Goal: Task Accomplishment & Management: Manage account settings

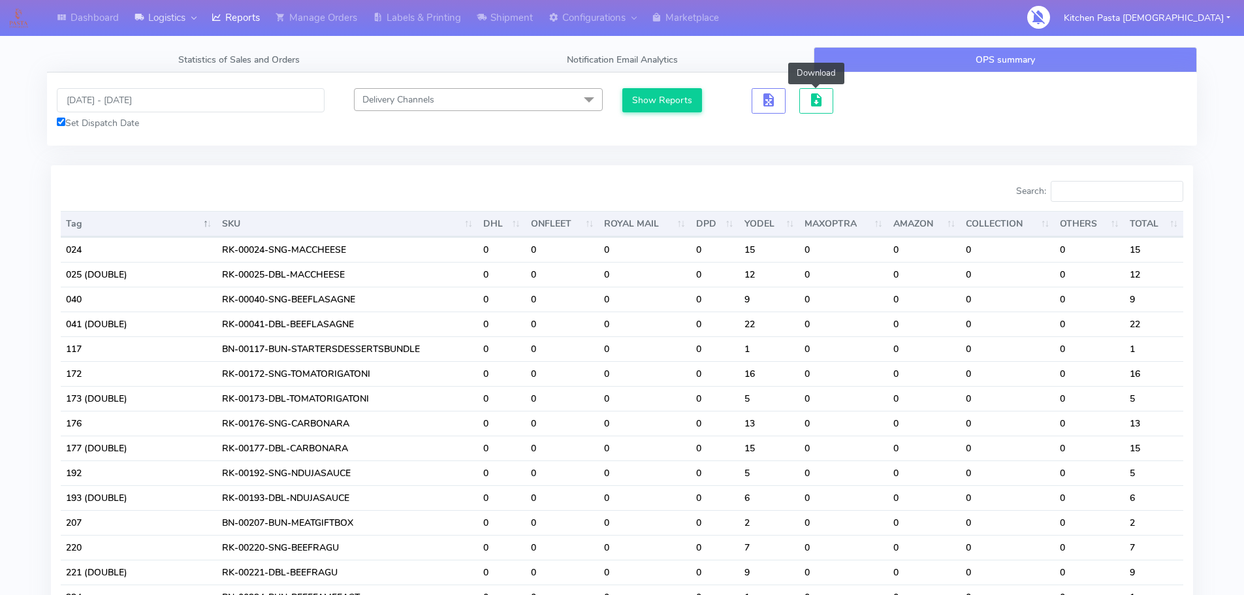
click at [171, 15] on link "Logistics" at bounding box center [165, 18] width 77 height 36
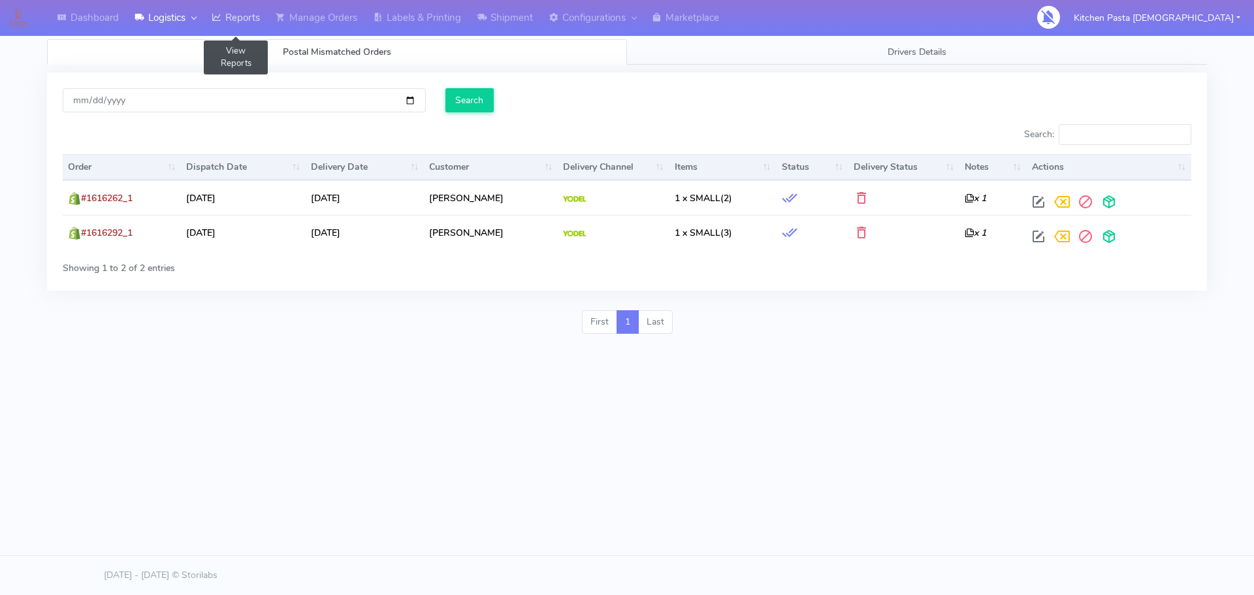
click at [231, 15] on link "Reports" at bounding box center [236, 18] width 64 height 36
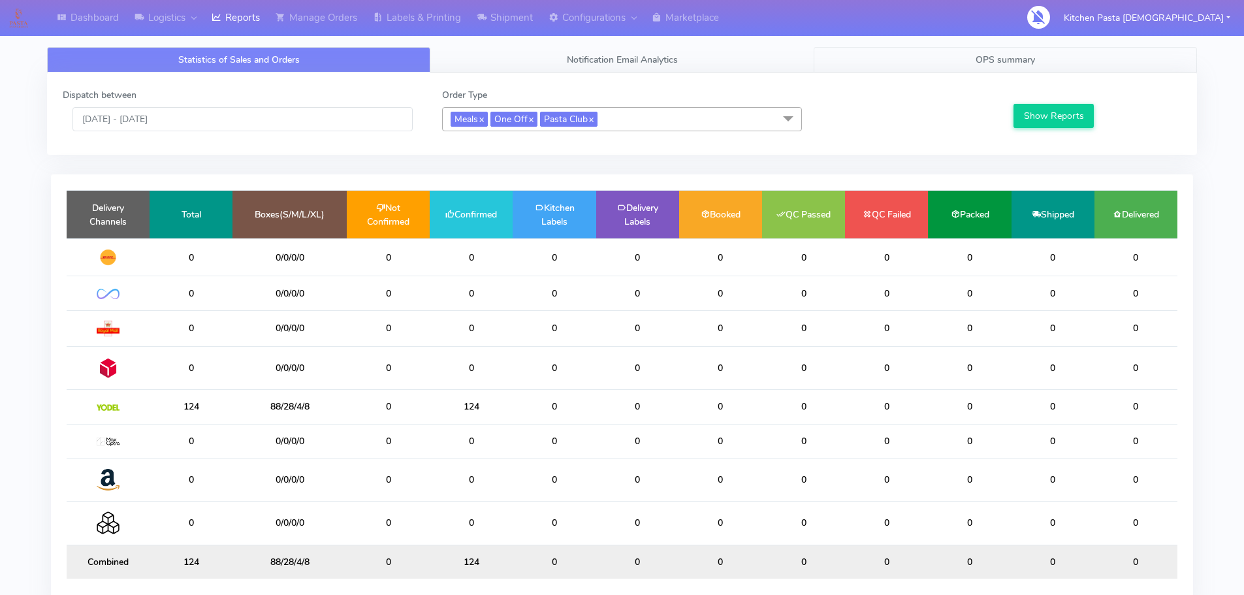
click at [933, 65] on link "OPS summary" at bounding box center [1005, 59] width 383 height 25
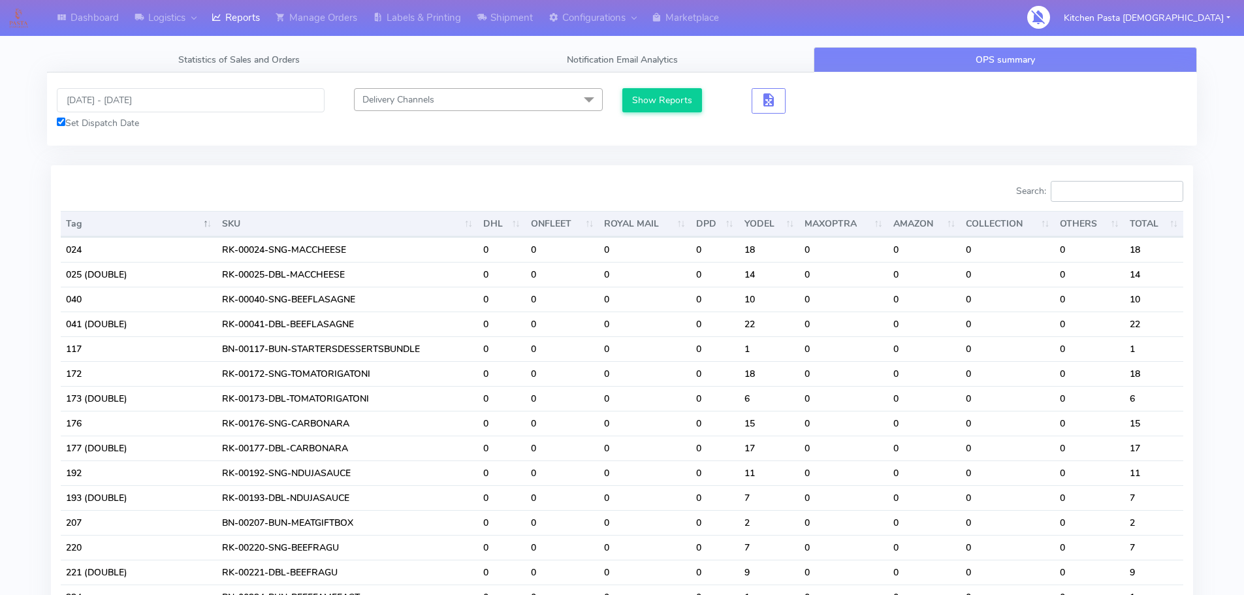
click at [1150, 192] on input "Search:" at bounding box center [1117, 191] width 133 height 21
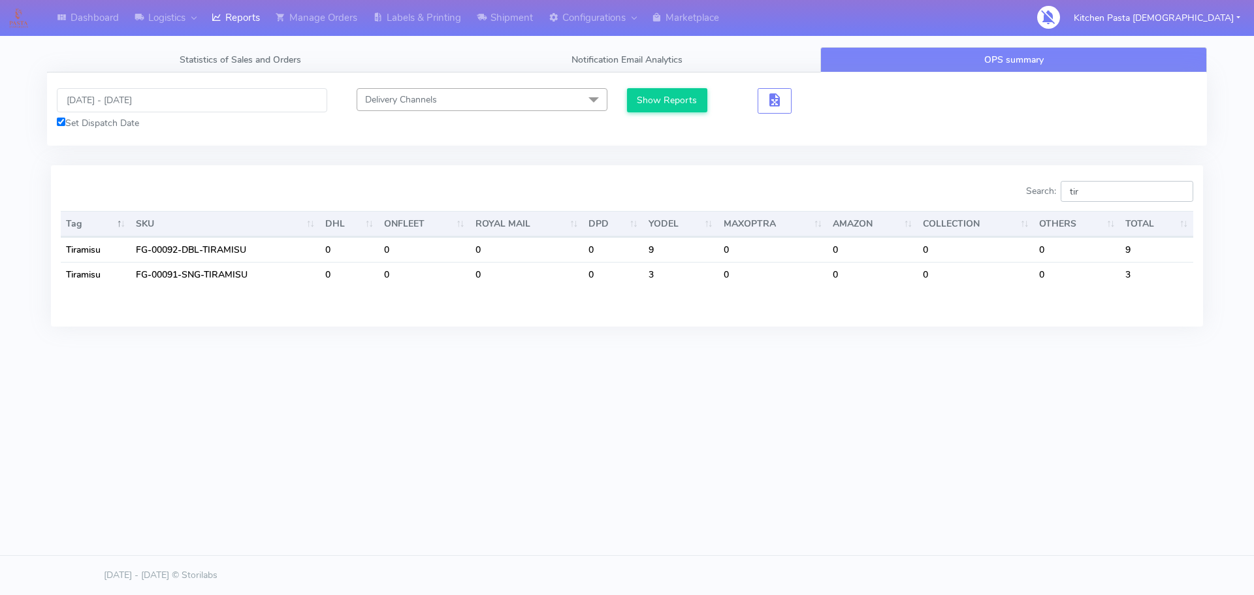
type input "tir"
drag, startPoint x: 1199, startPoint y: 172, endPoint x: 1043, endPoint y: 172, distance: 155.4
click at [1128, 172] on div "Search: tir Tag SKU DHL ONFLEET ROYAL MAIL DPD YODEL MAXOPTRA AMAZON COLLECTION…" at bounding box center [627, 245] width 1152 height 161
click at [1118, 193] on input "tir" at bounding box center [1127, 191] width 133 height 21
drag, startPoint x: 1106, startPoint y: 193, endPoint x: 1014, endPoint y: 193, distance: 92.7
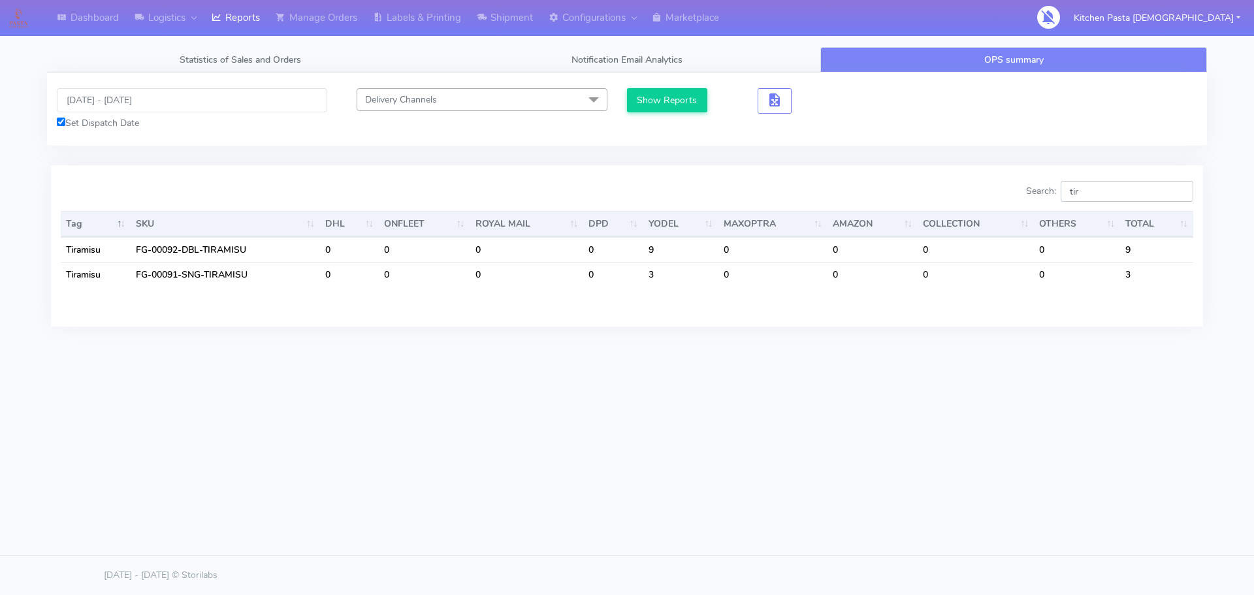
click at [1014, 193] on div "Search: tir" at bounding box center [915, 194] width 556 height 26
drag, startPoint x: 706, startPoint y: 210, endPoint x: 722, endPoint y: 211, distance: 15.7
click at [708, 211] on div "Tag SKU DHL ONFLEET ROYAL MAIL DPD YODEL MAXOPTRA AMAZON COLLECTION OTHERS TOTA…" at bounding box center [627, 258] width 1152 height 103
click at [1165, 204] on div "Search: prof" at bounding box center [915, 194] width 556 height 26
drag, startPoint x: 1152, startPoint y: 198, endPoint x: 1079, endPoint y: 200, distance: 73.2
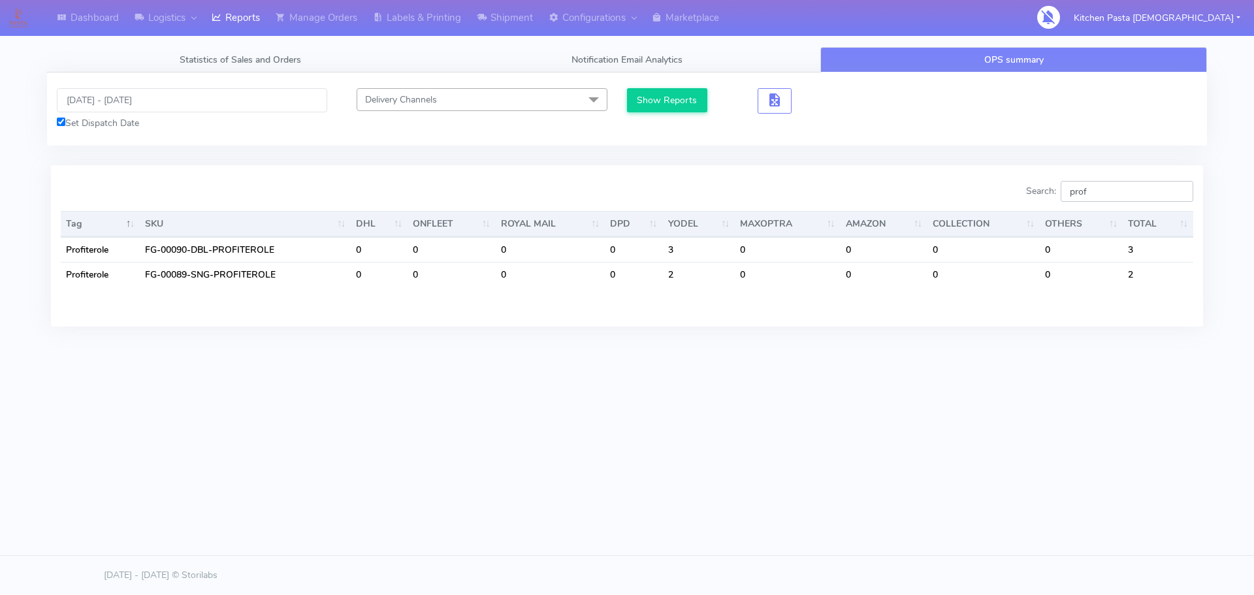
click at [1091, 202] on input "prof" at bounding box center [1127, 191] width 133 height 21
type input "p"
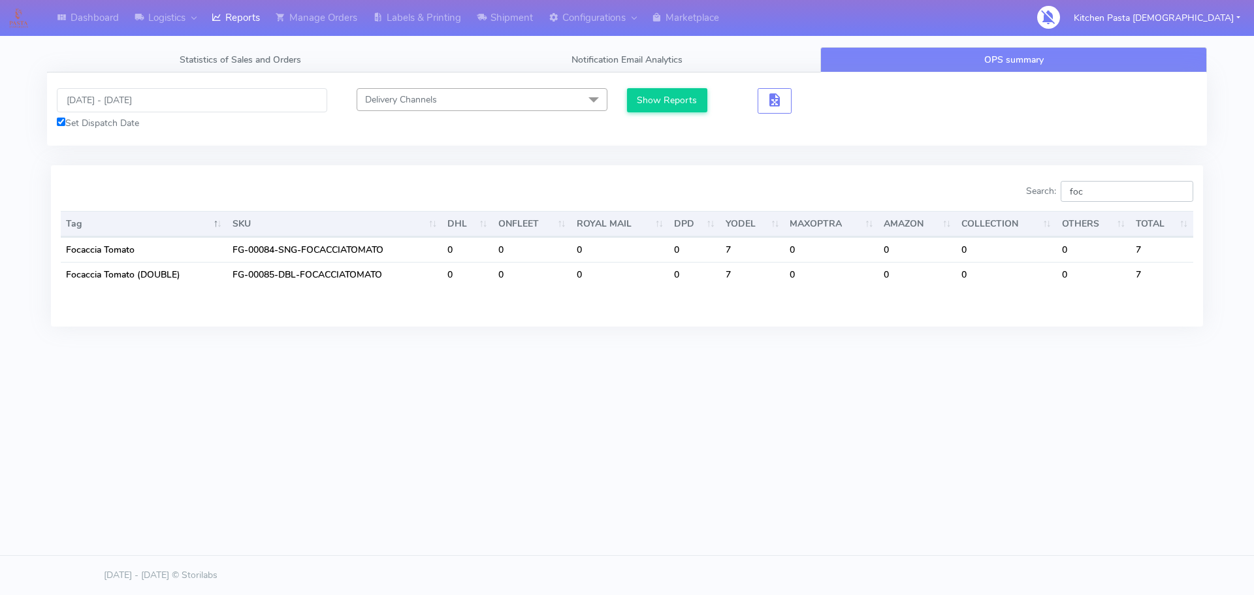
drag, startPoint x: 1096, startPoint y: 189, endPoint x: 1041, endPoint y: 189, distance: 54.9
click at [1061, 189] on label "Search: foc" at bounding box center [1109, 191] width 167 height 21
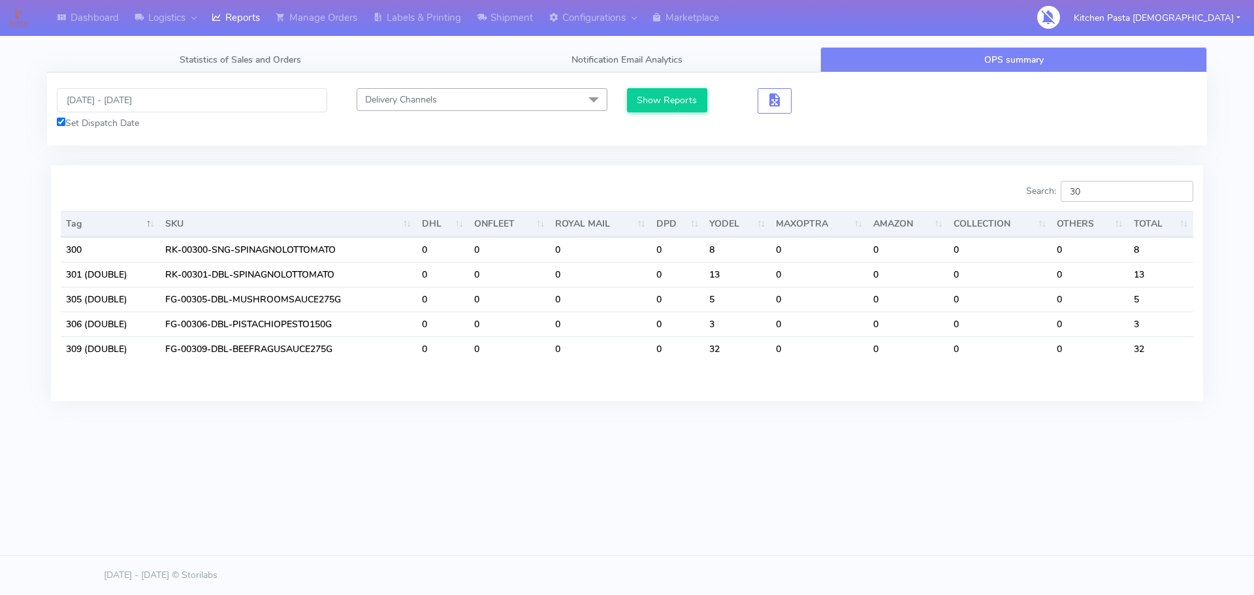
type input "3"
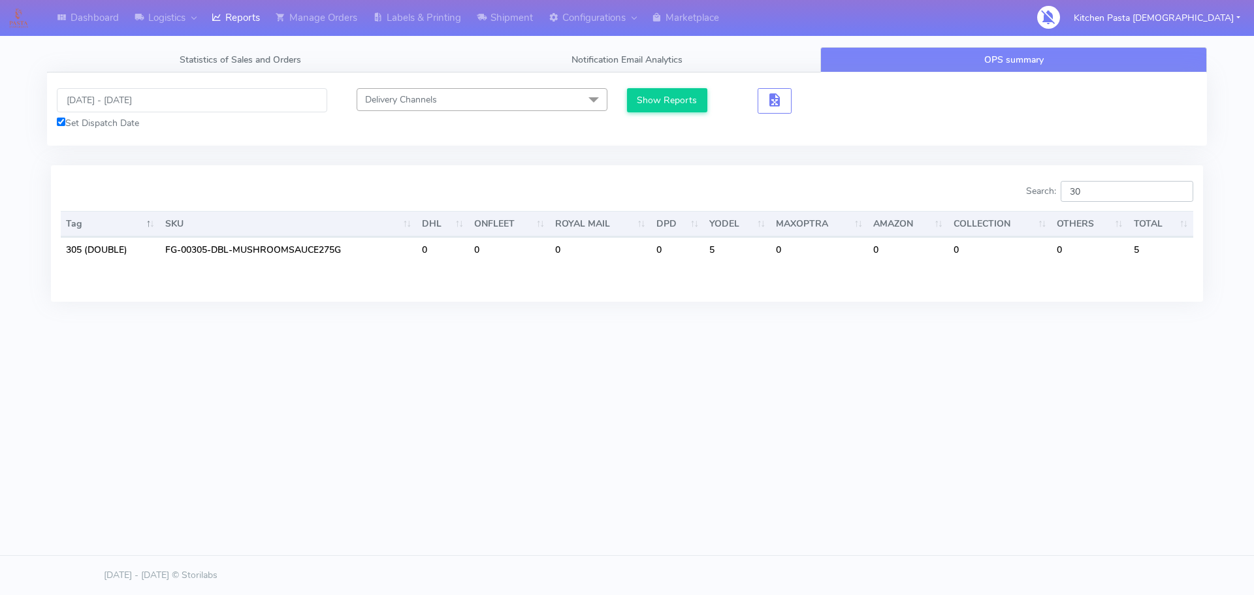
type input "3"
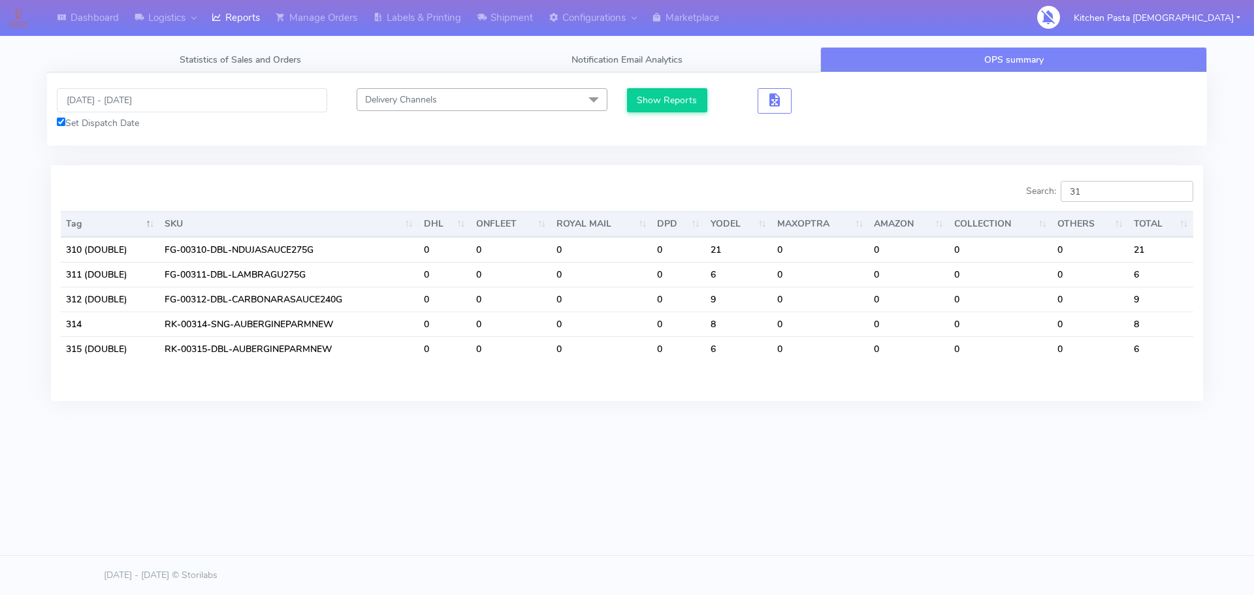
type input "3"
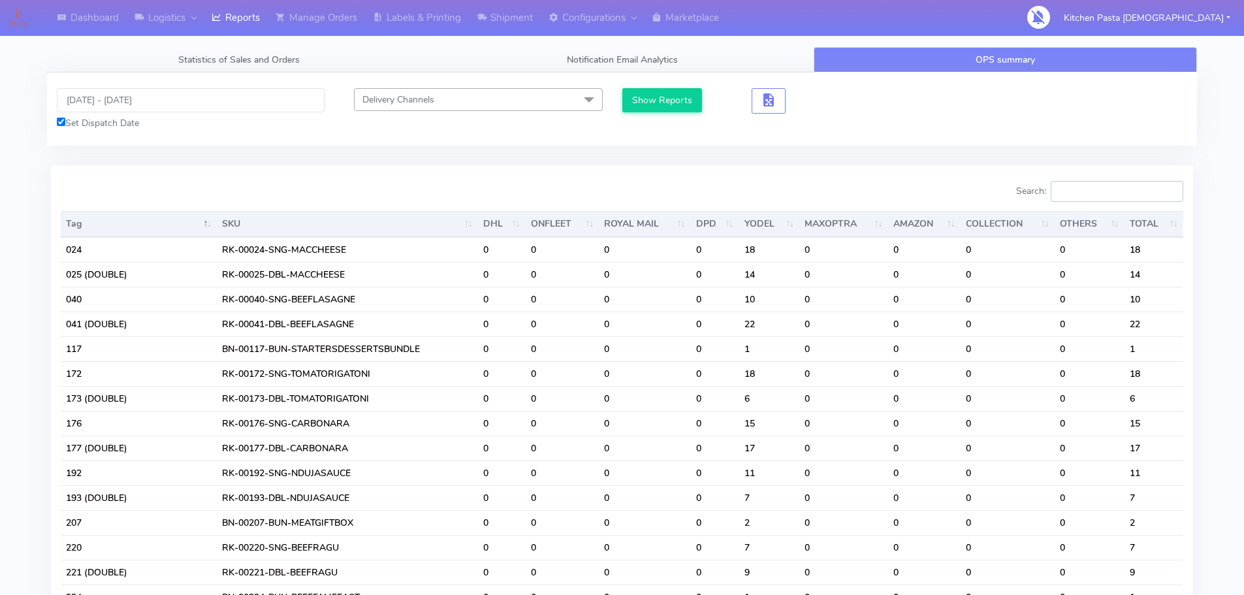
type input "3"
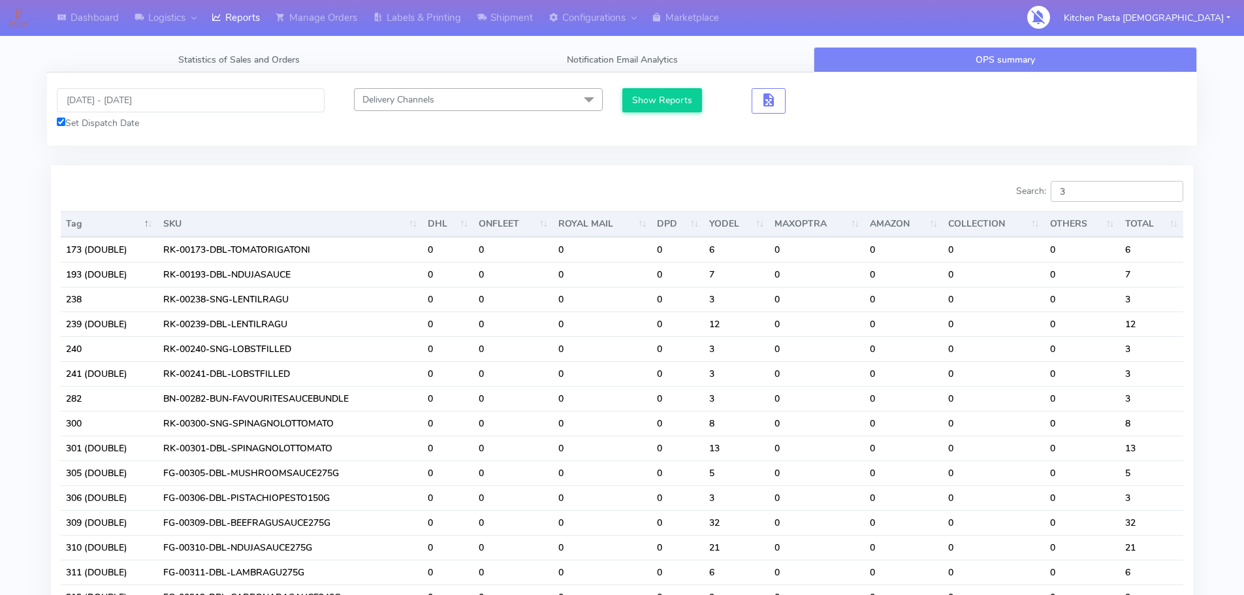
type input "3"
drag, startPoint x: 1116, startPoint y: 179, endPoint x: 1072, endPoint y: 179, distance: 43.8
click at [1072, 179] on div "Search: 3 Tag SKU DHL ONFLEET ROYAL MAIL DPD YODEL MAXOPTRA AMAZON COLLECTION O…" at bounding box center [622, 555] width 1142 height 781
click at [1064, 196] on div "Search: 3" at bounding box center [908, 194] width 552 height 26
click at [1089, 199] on input "3" at bounding box center [1117, 191] width 133 height 21
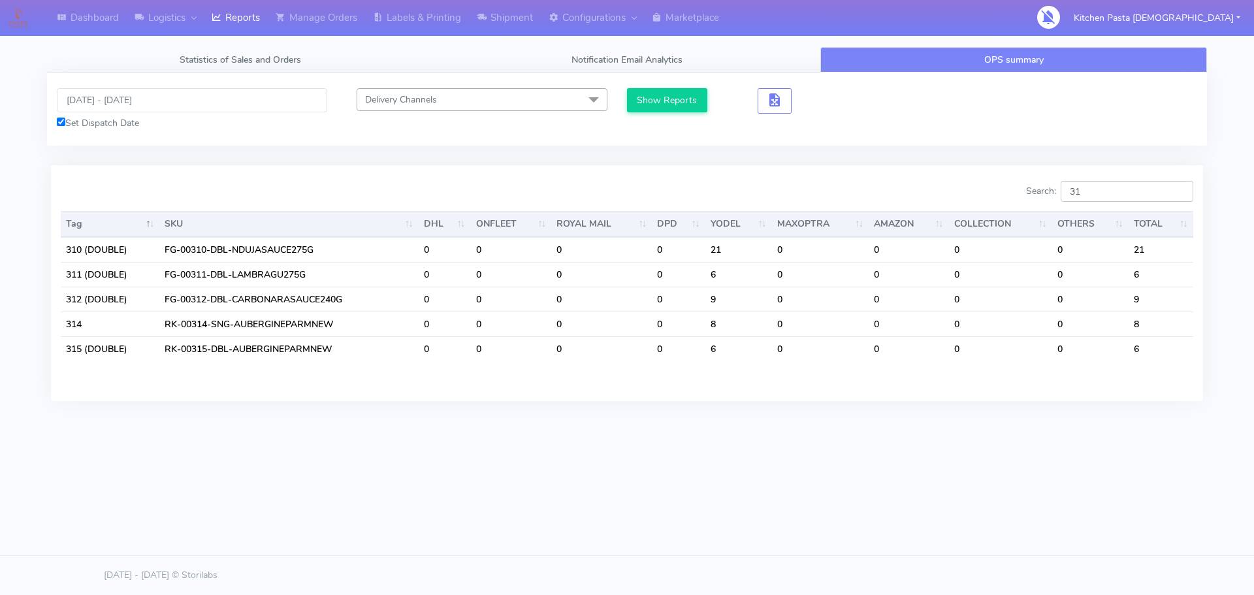
type input "3"
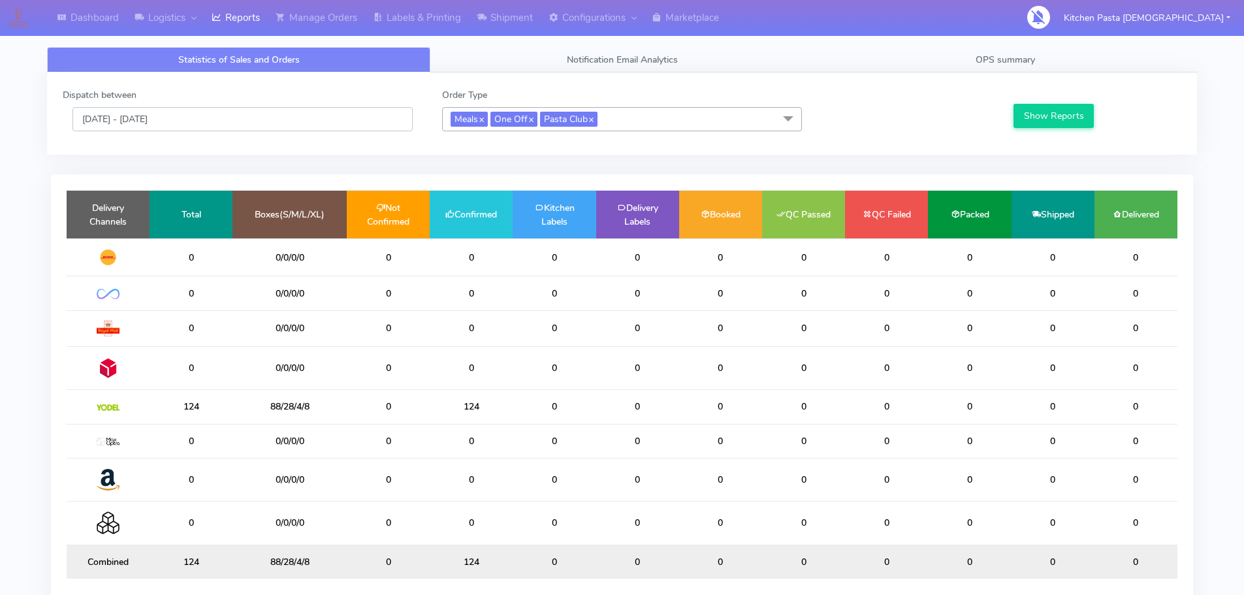
click at [214, 114] on input "[DATE] - [DATE]" at bounding box center [242, 119] width 340 height 24
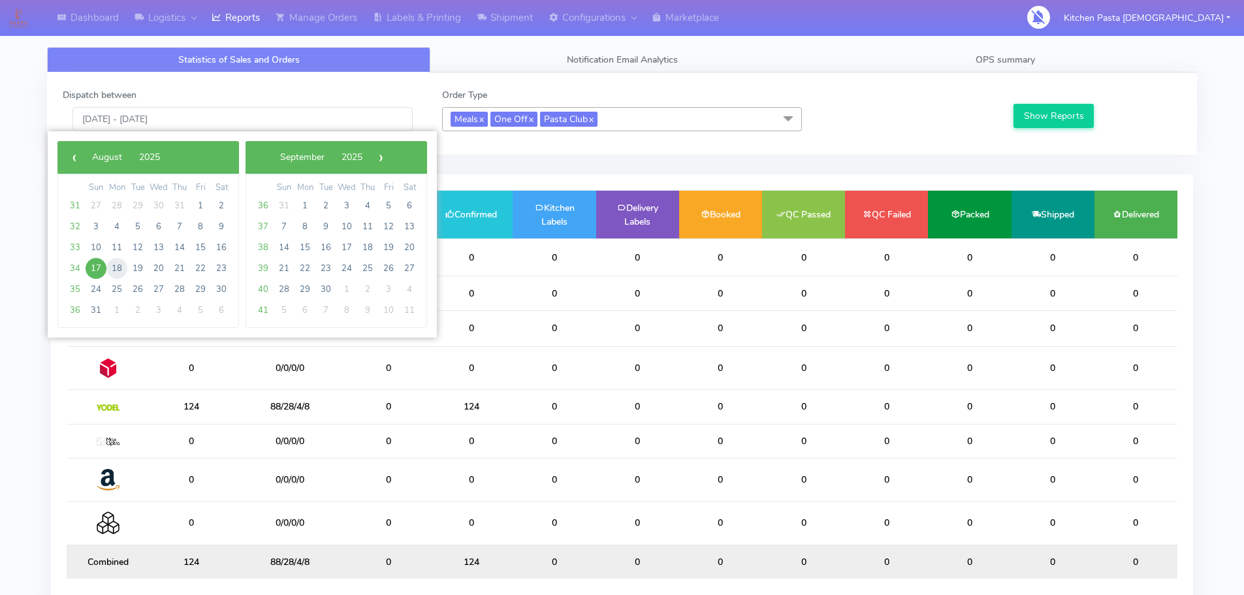
click at [121, 270] on span "18" at bounding box center [116, 268] width 21 height 21
type input "[DATE] - [DATE]"
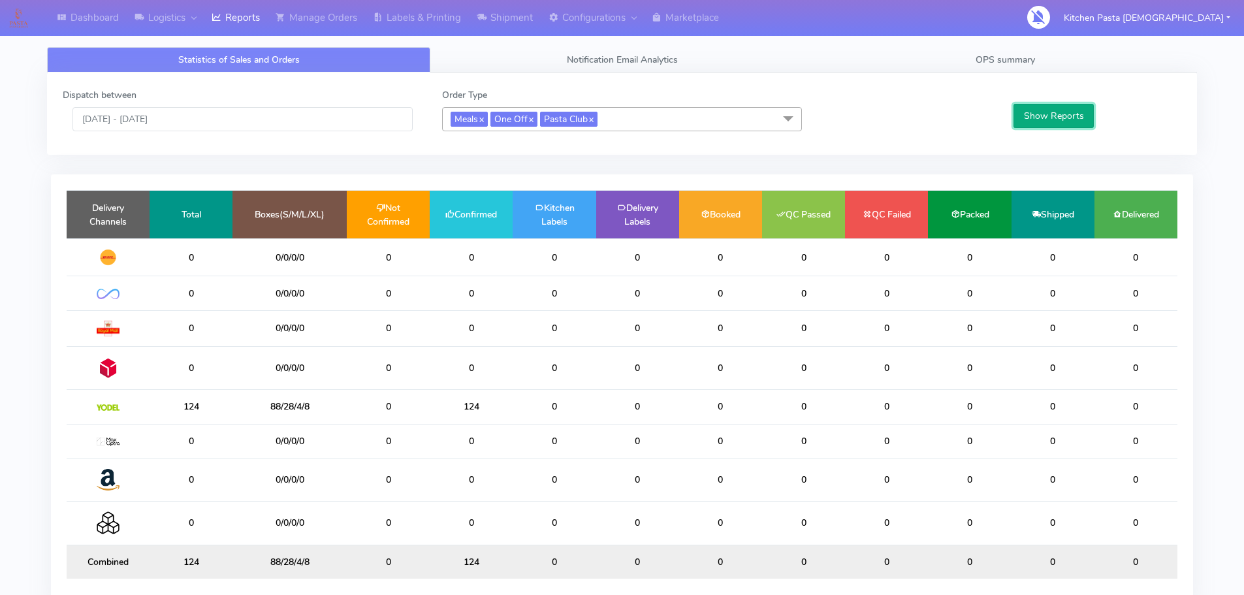
click at [1023, 120] on button "Show Reports" at bounding box center [1054, 116] width 80 height 24
click at [438, 27] on link "Labels & Printing" at bounding box center [417, 18] width 104 height 36
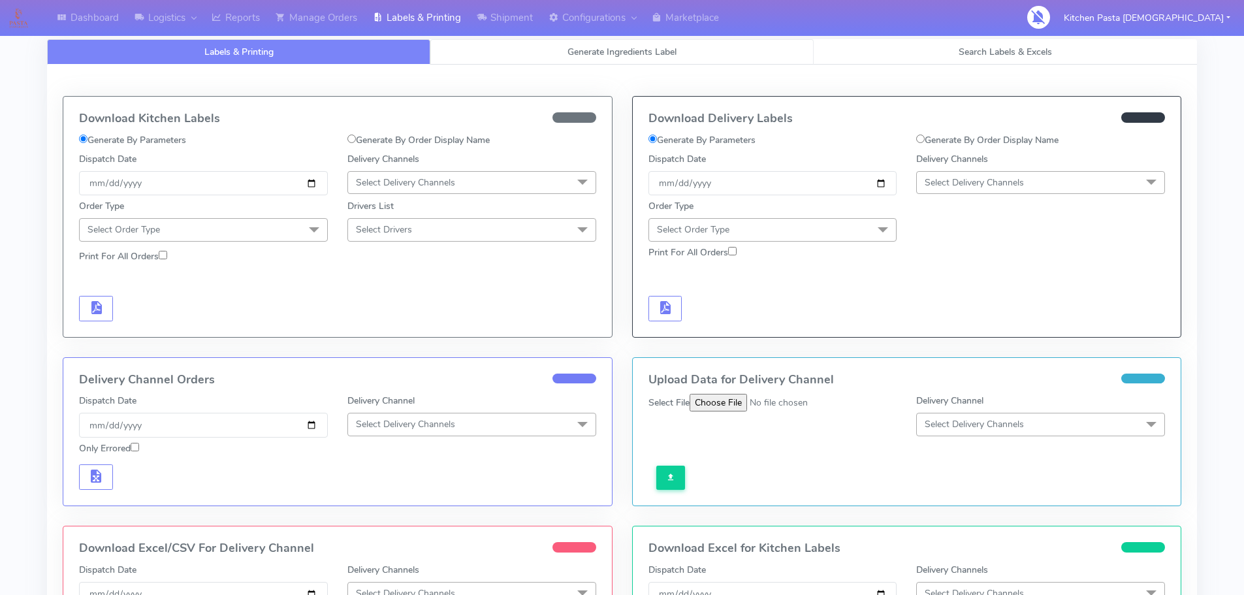
click at [628, 40] on link "Generate Ingredients Label" at bounding box center [621, 51] width 383 height 25
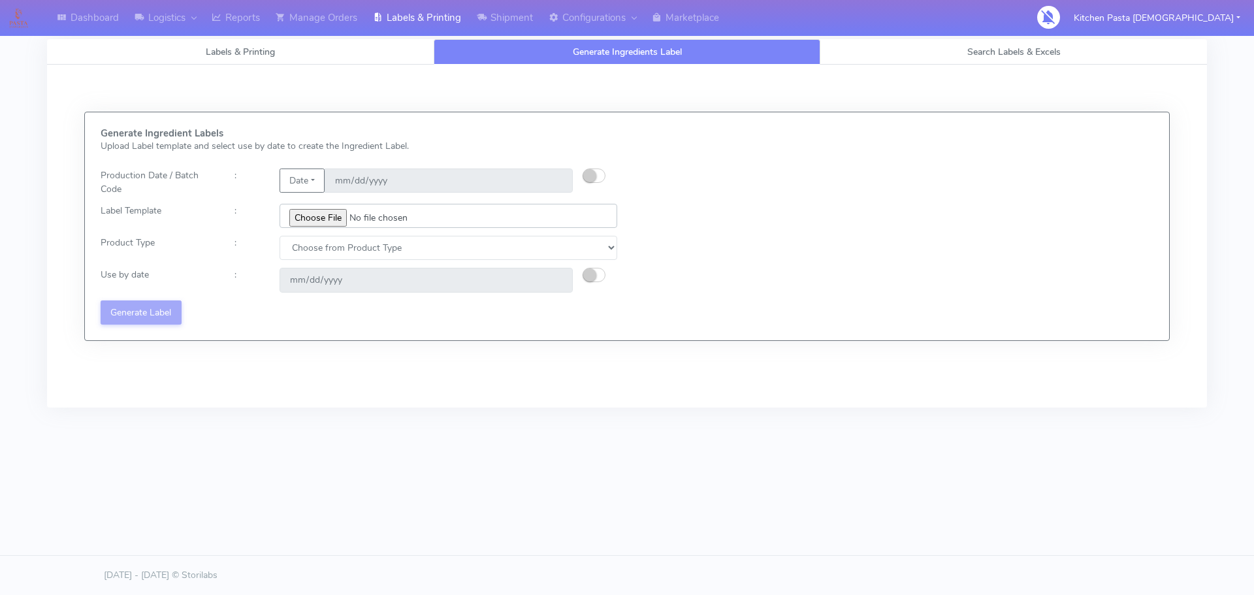
click at [327, 215] on input "file" at bounding box center [449, 216] width 338 height 24
type input "C:\fakepath\Classic Tiramisu V1.jpg"
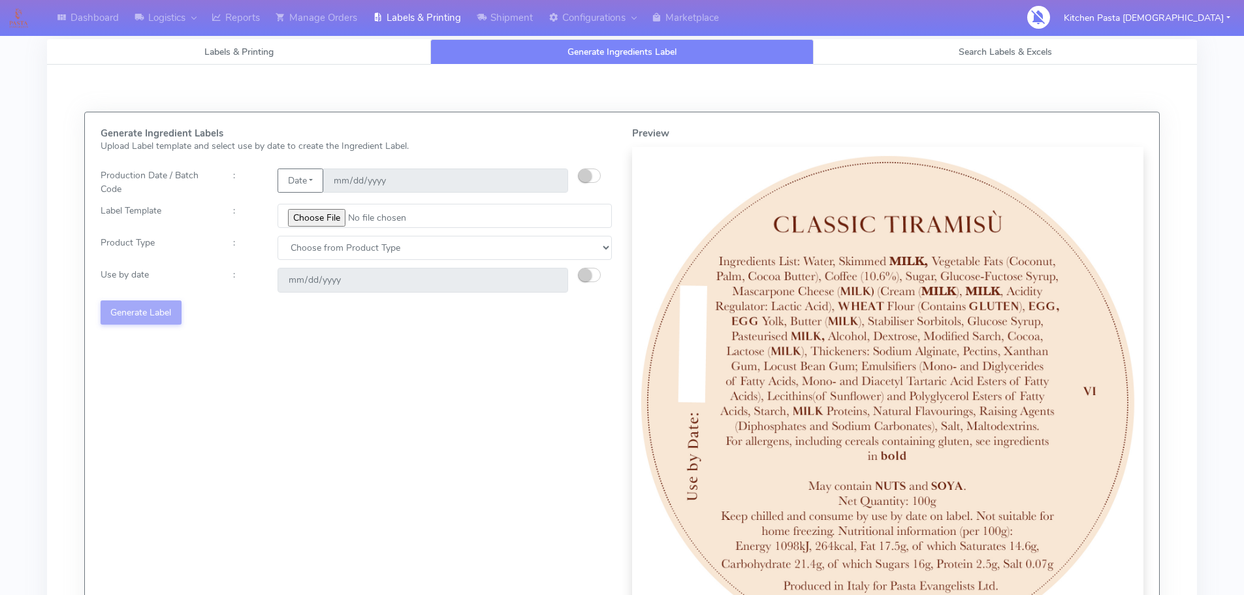
click at [443, 233] on div "Generate Ingredient Labels Upload Label template and select use by date to crea…" at bounding box center [357, 393] width 532 height 530
click at [444, 233] on div "Generate Ingredient Labels Upload Label template and select use by date to crea…" at bounding box center [357, 393] width 532 height 530
click at [441, 244] on select "Choose from Product Type ECOM ERETAIL CIRCULAR CIRC_DESERTS LASAGNE" at bounding box center [445, 248] width 334 height 24
select select "3"
click at [278, 236] on select "Choose from Product Type ECOM ERETAIL CIRCULAR CIRC_DESERTS LASAGNE" at bounding box center [445, 248] width 334 height 24
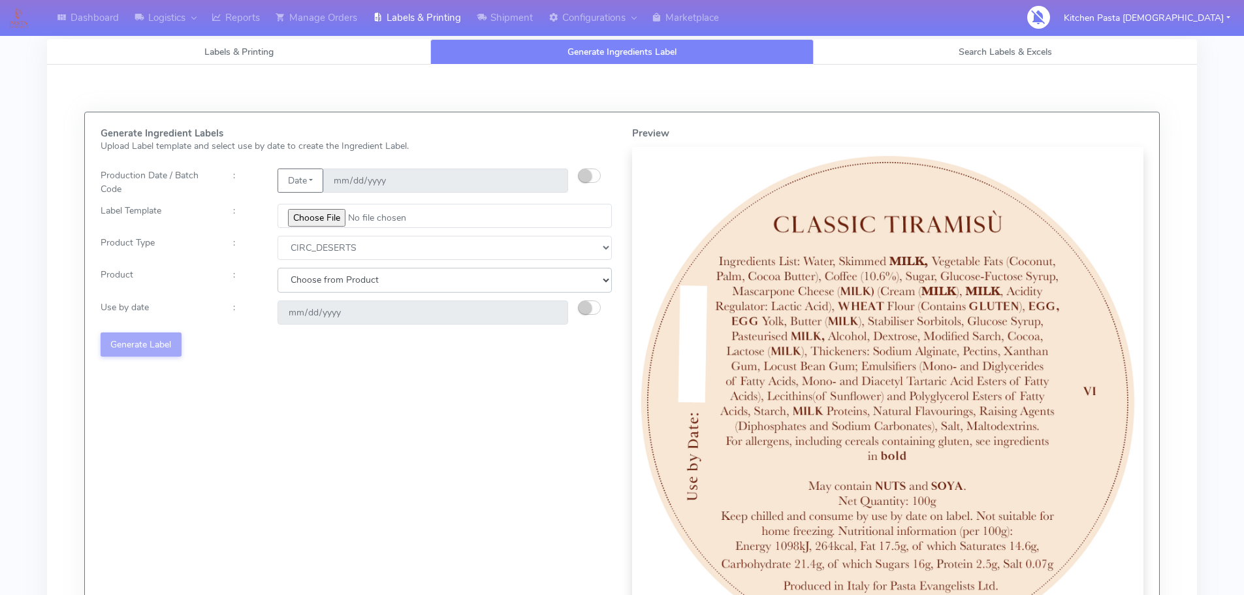
click at [365, 287] on select "Choose from Product CLASSIC_TIRAMISU CREMA_AMARENA PROFITEROLES" at bounding box center [445, 280] width 334 height 24
select select "0"
click at [278, 268] on select "Choose from Product CLASSIC_TIRAMISU CREMA_AMARENA PROFITEROLES" at bounding box center [445, 280] width 334 height 24
type input "[DATE]"
click at [170, 347] on button "Generate Label" at bounding box center [141, 344] width 81 height 24
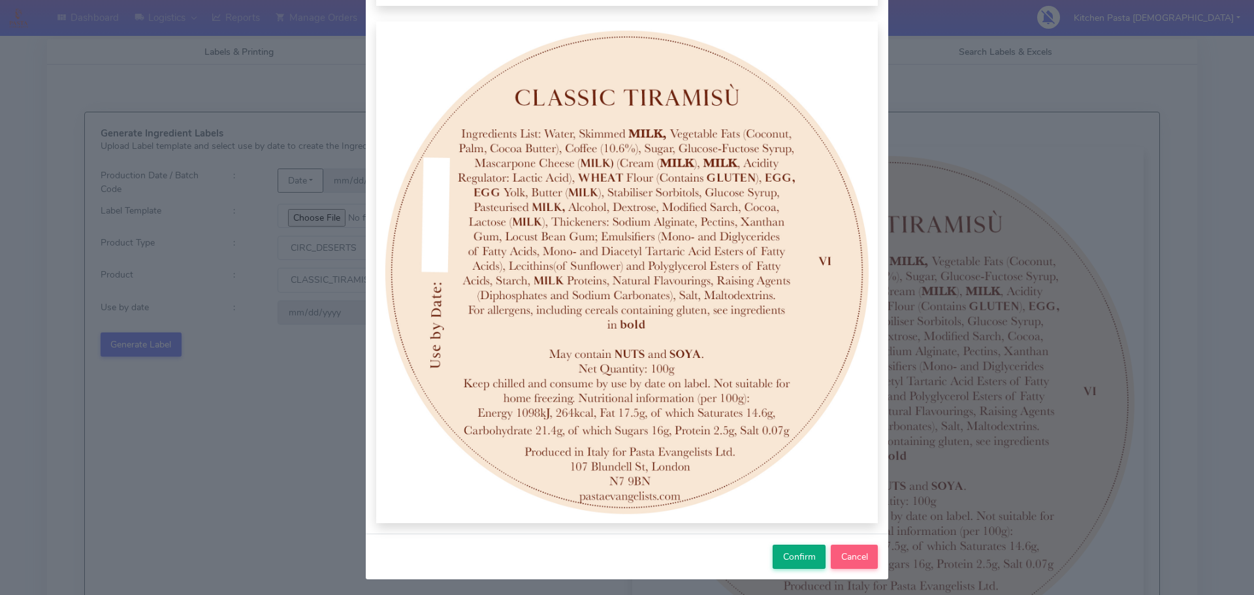
scroll to position [135, 0]
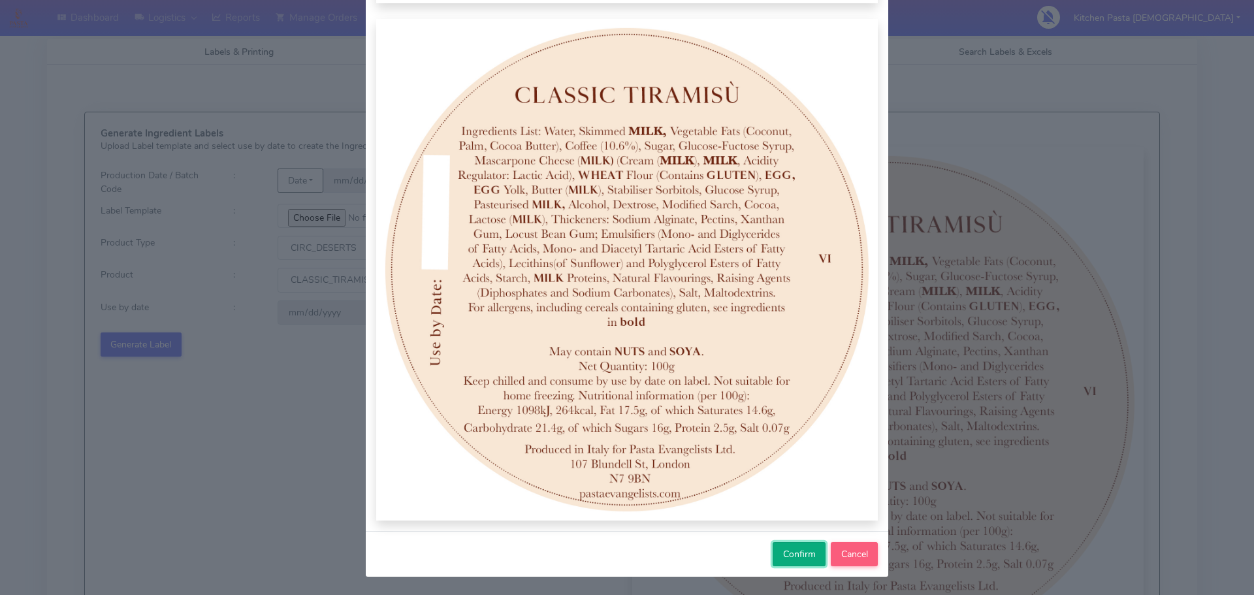
click at [808, 556] on span "Confirm" at bounding box center [799, 554] width 33 height 12
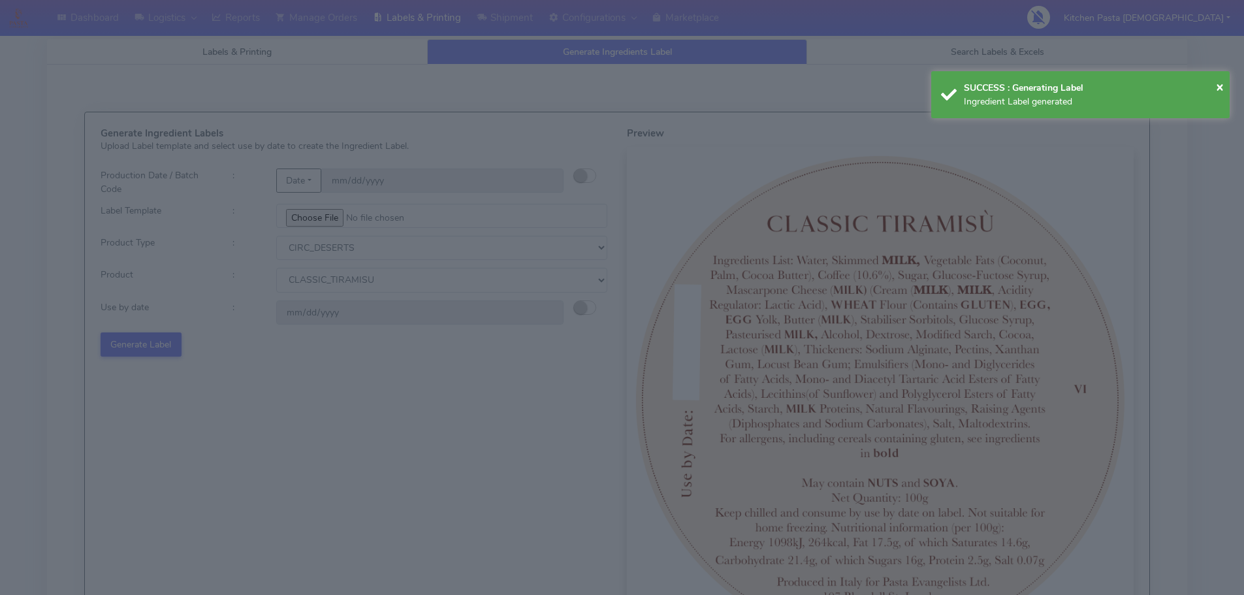
select select
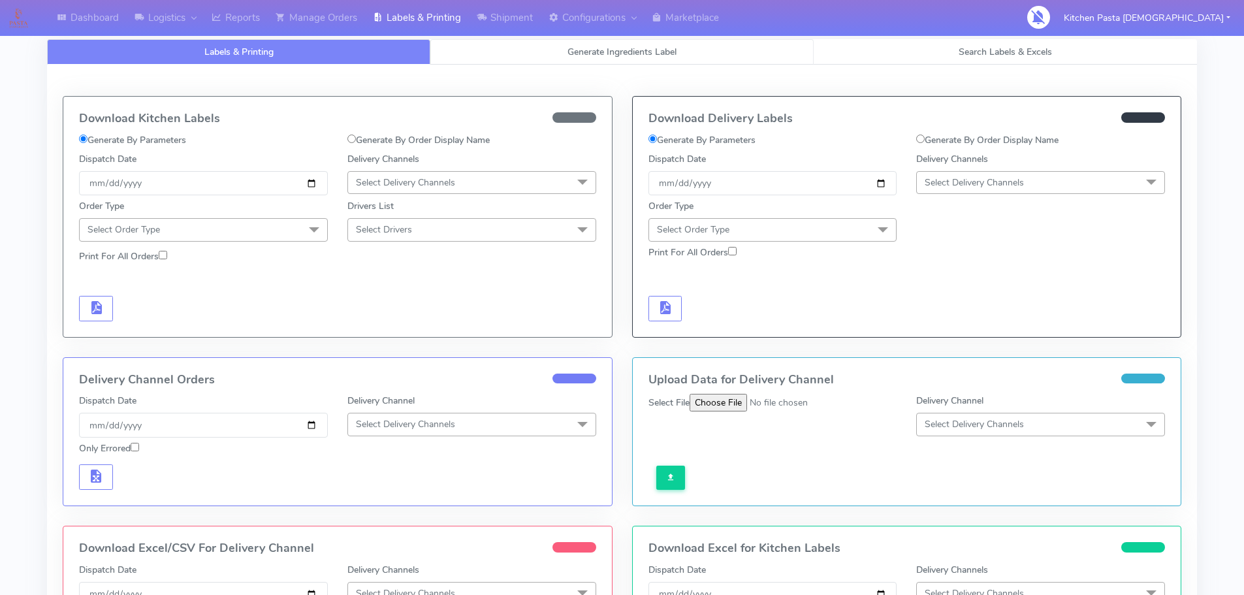
click at [600, 48] on span "Generate Ingredients Label" at bounding box center [622, 52] width 109 height 12
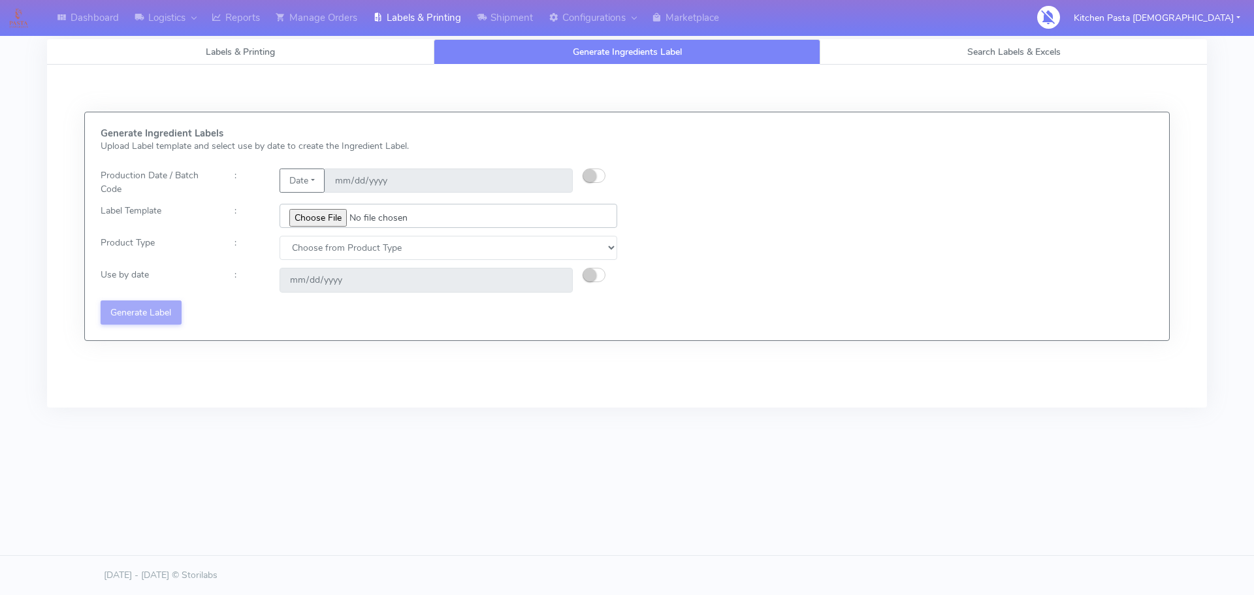
click at [336, 227] on input "file" at bounding box center [449, 216] width 338 height 24
type input "C:\fakepath\Profiteroles V1.jpg"
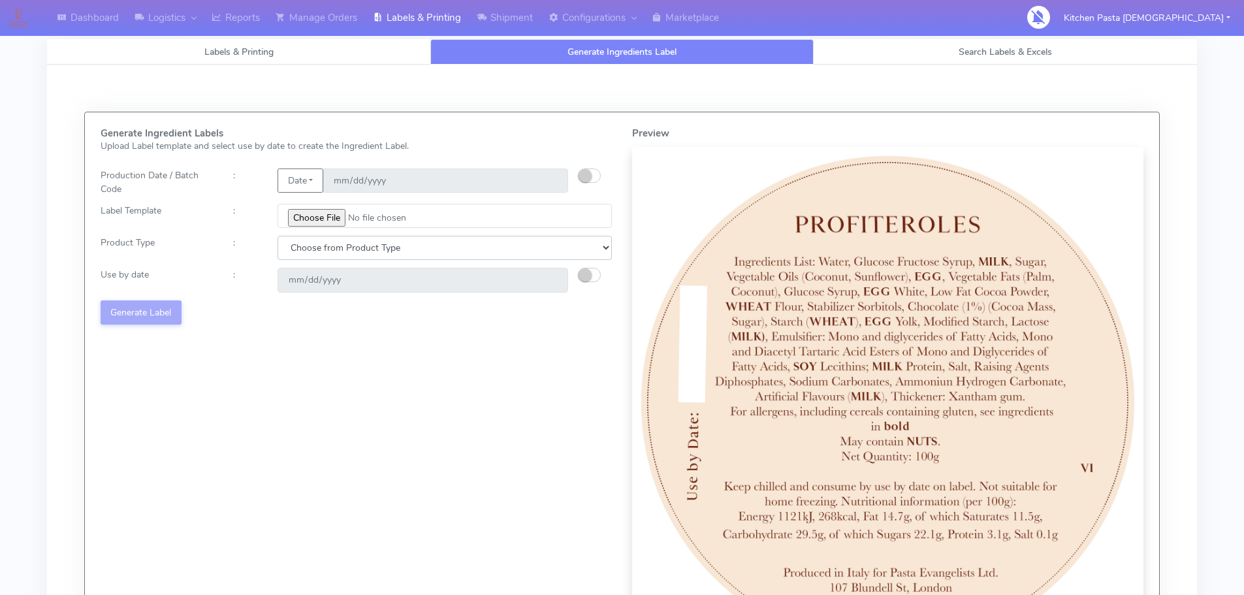
drag, startPoint x: 453, startPoint y: 242, endPoint x: 443, endPoint y: 244, distance: 9.2
click at [452, 242] on select "Choose from Product Type ECOM ERETAIL CIRCULAR CIRC_DESERTS LASAGNE" at bounding box center [445, 248] width 334 height 24
select select "3"
click at [278, 236] on select "Choose from Product Type ECOM ERETAIL CIRCULAR CIRC_DESERTS LASAGNE" at bounding box center [445, 248] width 334 height 24
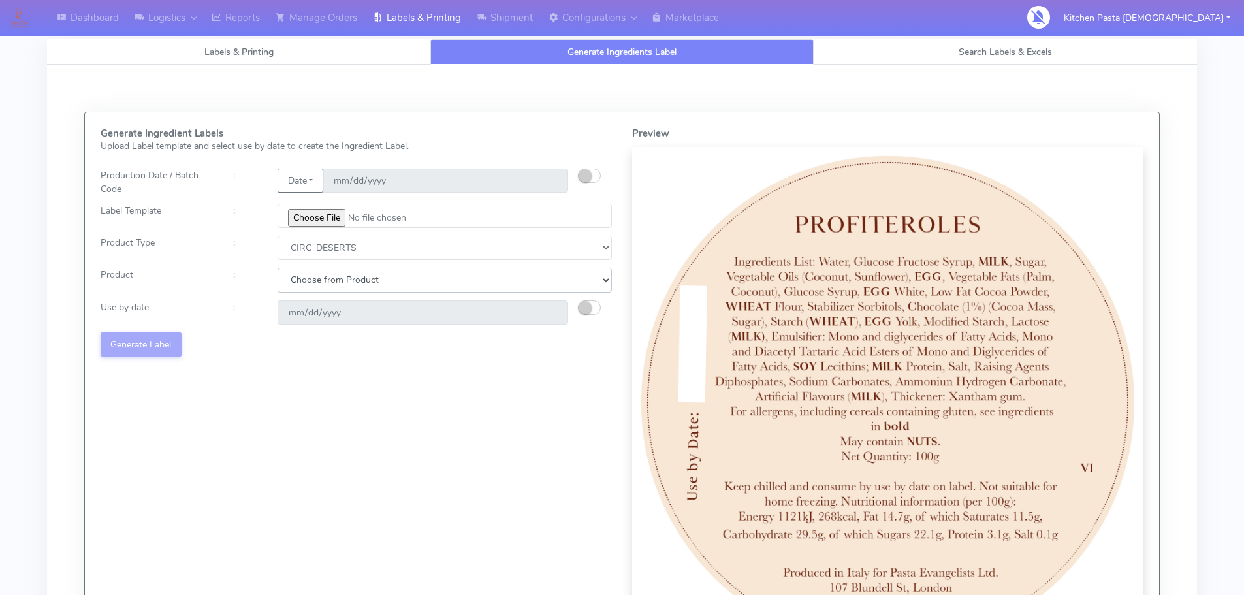
drag, startPoint x: 374, startPoint y: 283, endPoint x: 370, endPoint y: 289, distance: 7.6
click at [374, 283] on select "Choose from Product CLASSIC_TIRAMISU CREMA_AMARENA PROFITEROLES" at bounding box center [445, 280] width 334 height 24
select select "2"
click at [278, 268] on select "Choose from Product CLASSIC_TIRAMISU CREMA_AMARENA PROFITEROLES" at bounding box center [445, 280] width 334 height 24
type input "2025-08-20"
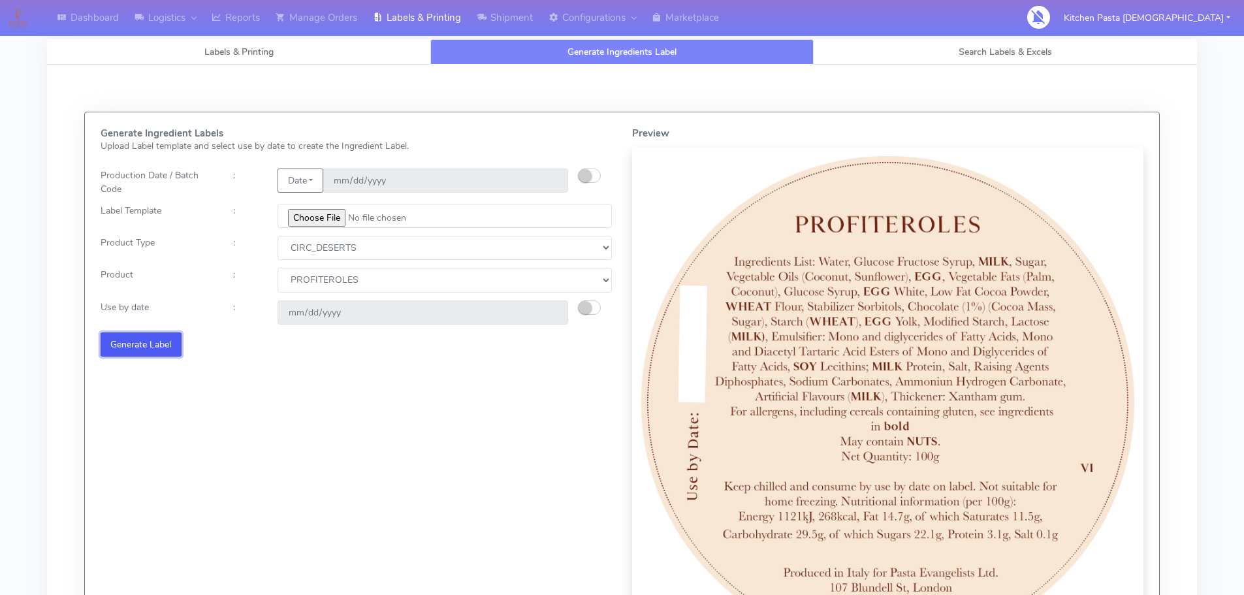
click at [148, 355] on button "Generate Label" at bounding box center [141, 344] width 81 height 24
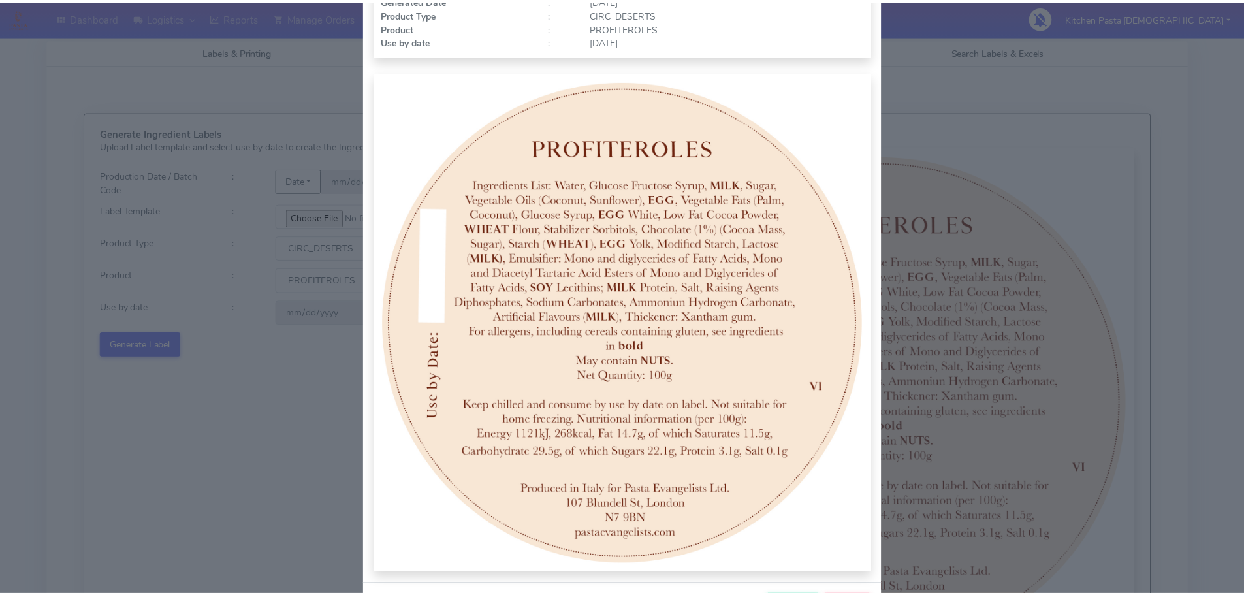
scroll to position [135, 0]
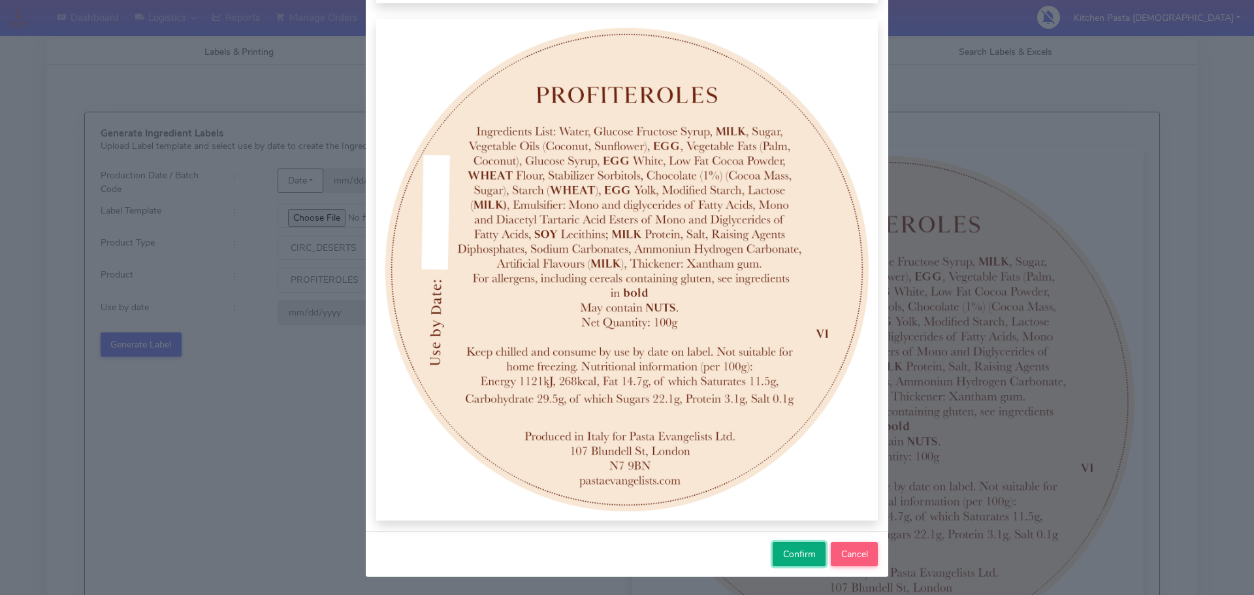
click at [790, 547] on button "Confirm" at bounding box center [799, 554] width 53 height 24
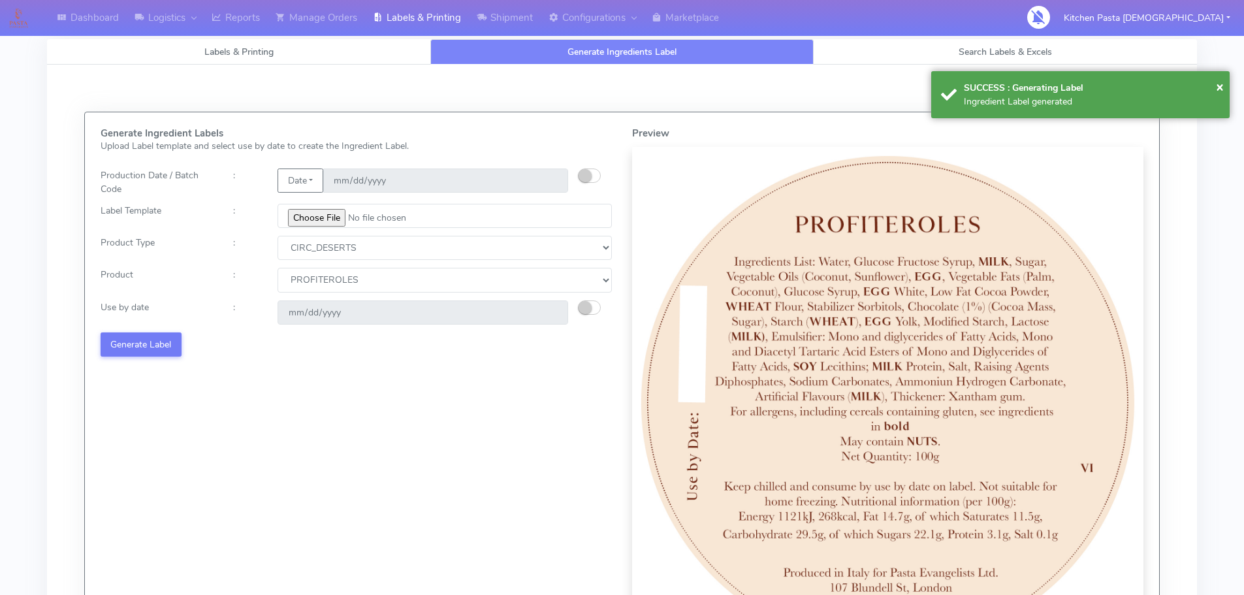
select select
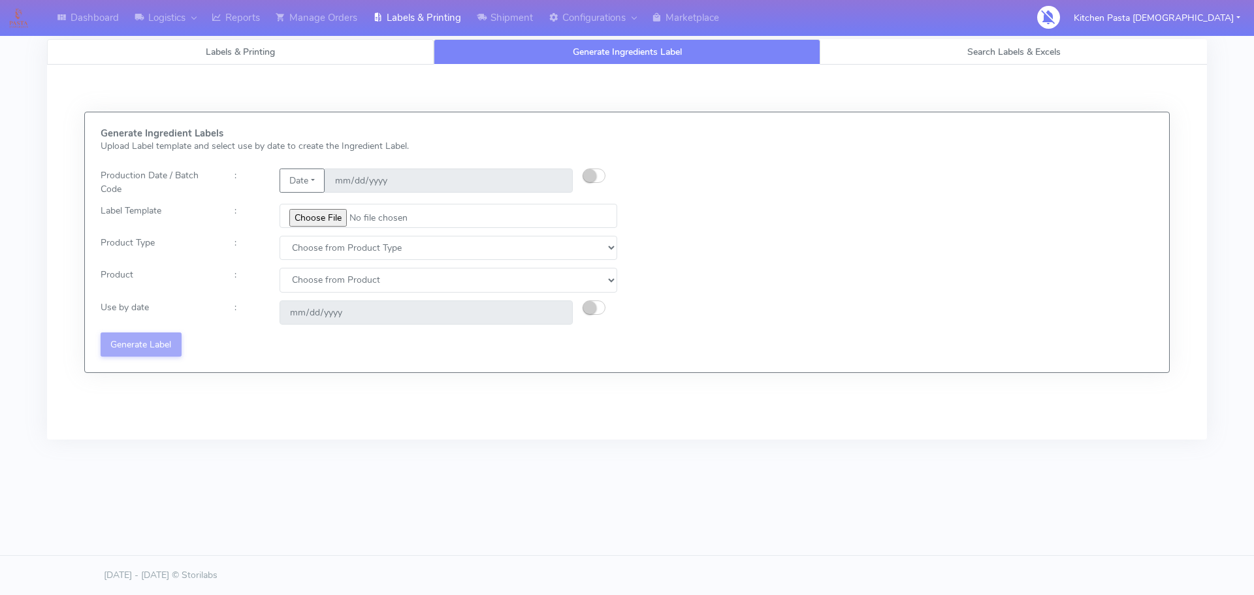
click at [229, 42] on link "Labels & Printing" at bounding box center [240, 51] width 387 height 25
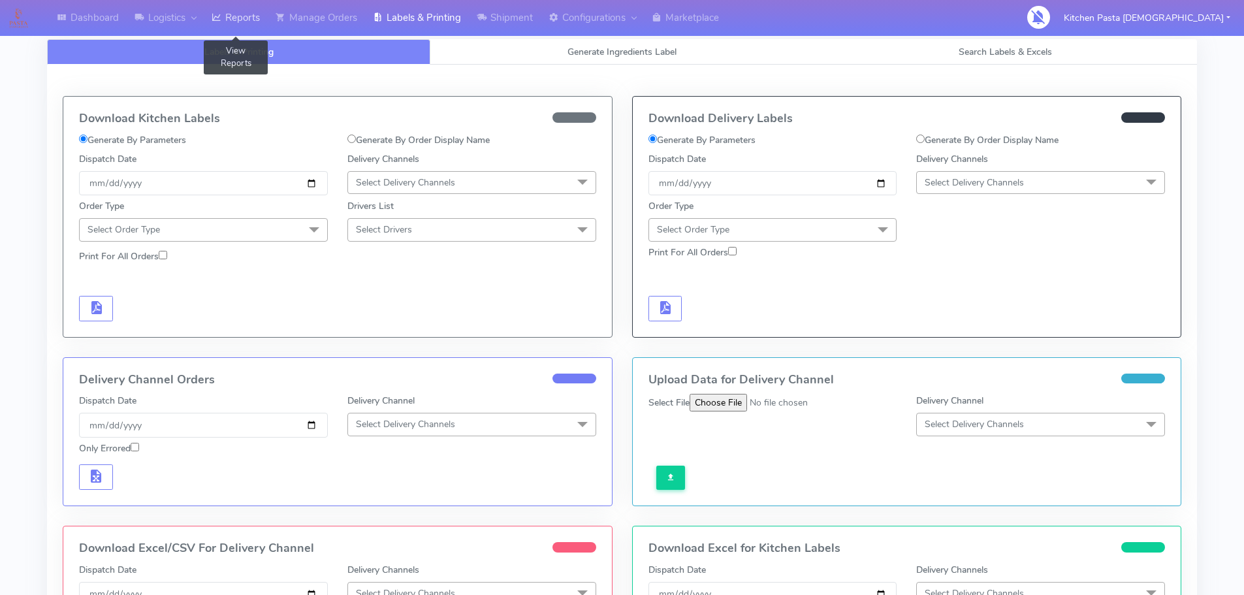
click at [240, 26] on link "Reports" at bounding box center [236, 18] width 64 height 36
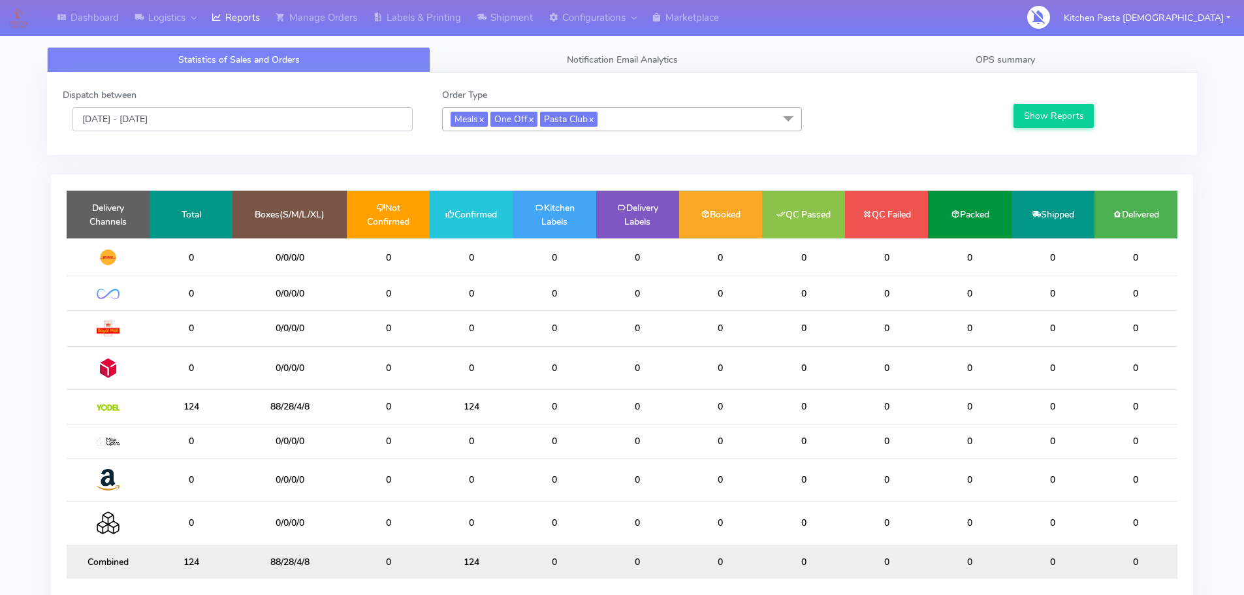
click at [195, 118] on input "17/08/2025 - 17/08/2025" at bounding box center [242, 119] width 340 height 24
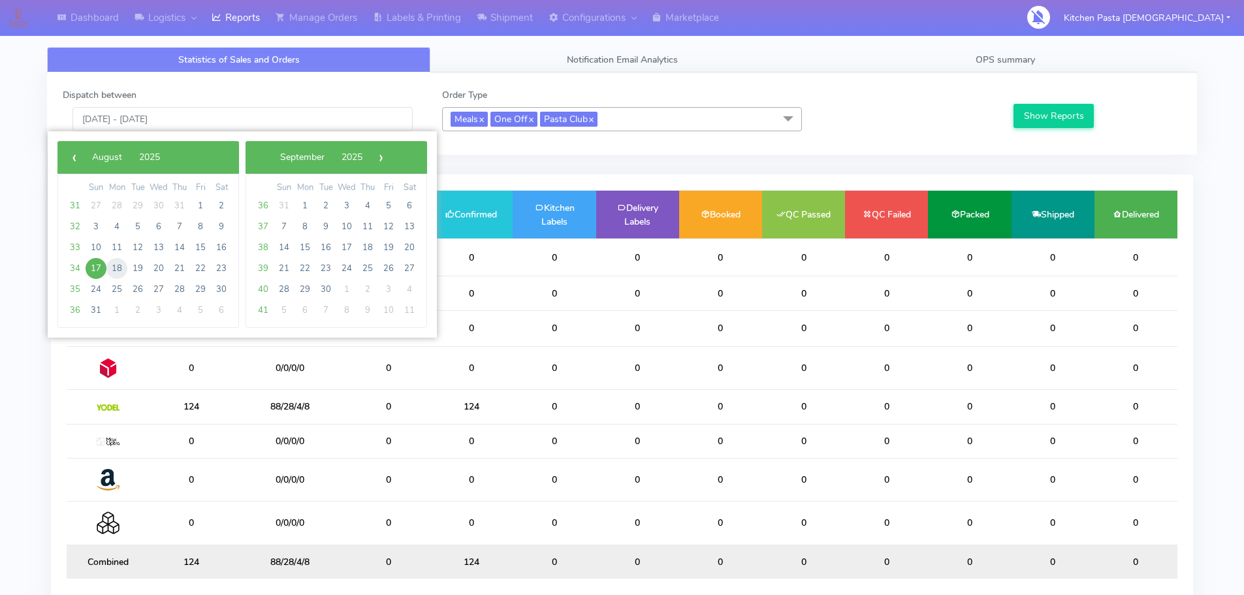
click at [110, 268] on span "18" at bounding box center [116, 268] width 21 height 21
type input "18/08/2025 - 18/08/2025"
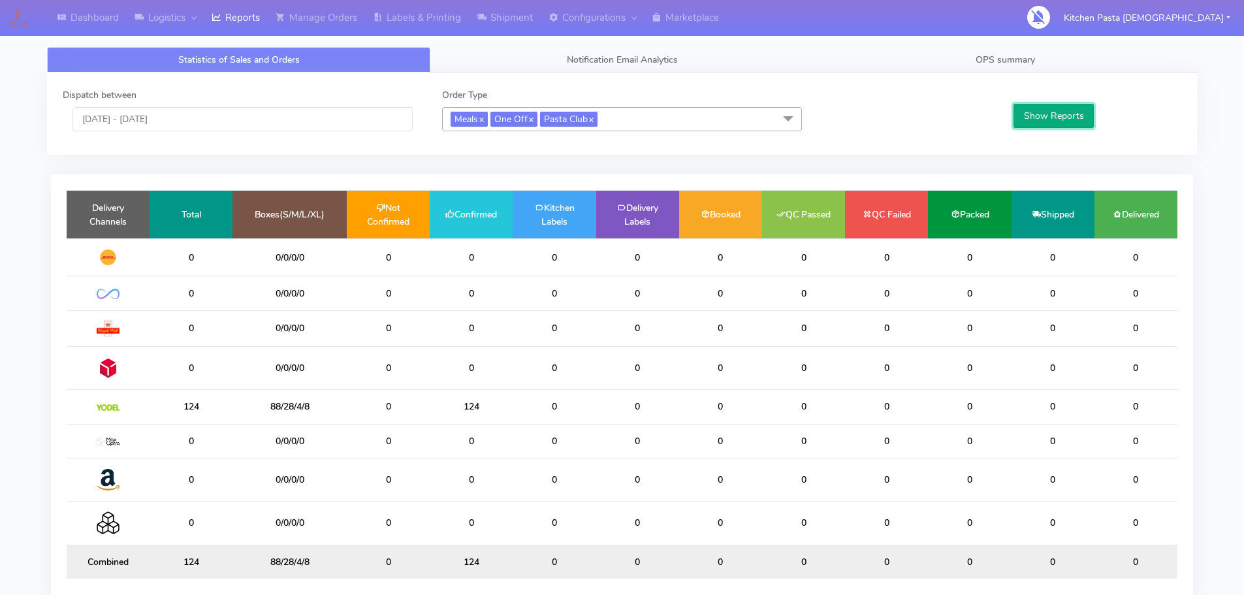
click at [1023, 111] on button "Show Reports" at bounding box center [1054, 116] width 80 height 24
click at [1077, 75] on div "Dispatch between 17/08/2025 - 17/08/2025 Order Type Meals x One Off x Pasta Clu…" at bounding box center [622, 113] width 1150 height 82
drag, startPoint x: 297, startPoint y: 28, endPoint x: 302, endPoint y: 37, distance: 10.0
click at [296, 28] on link "Manage Orders" at bounding box center [316, 18] width 97 height 36
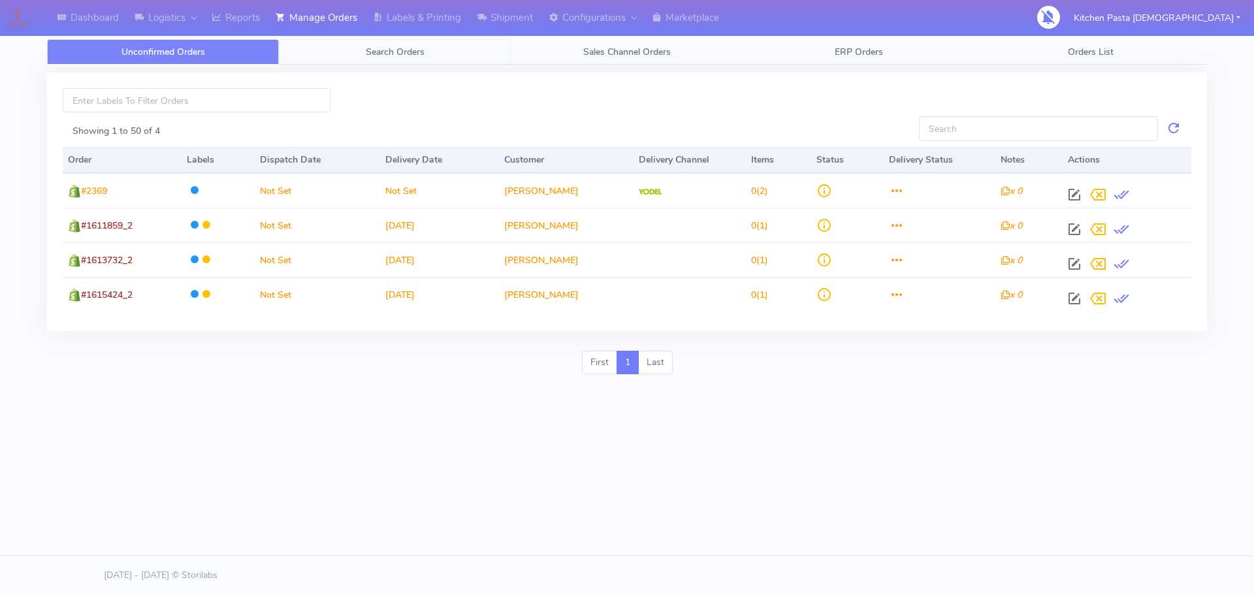
click at [482, 57] on link "Search Orders" at bounding box center [395, 51] width 232 height 25
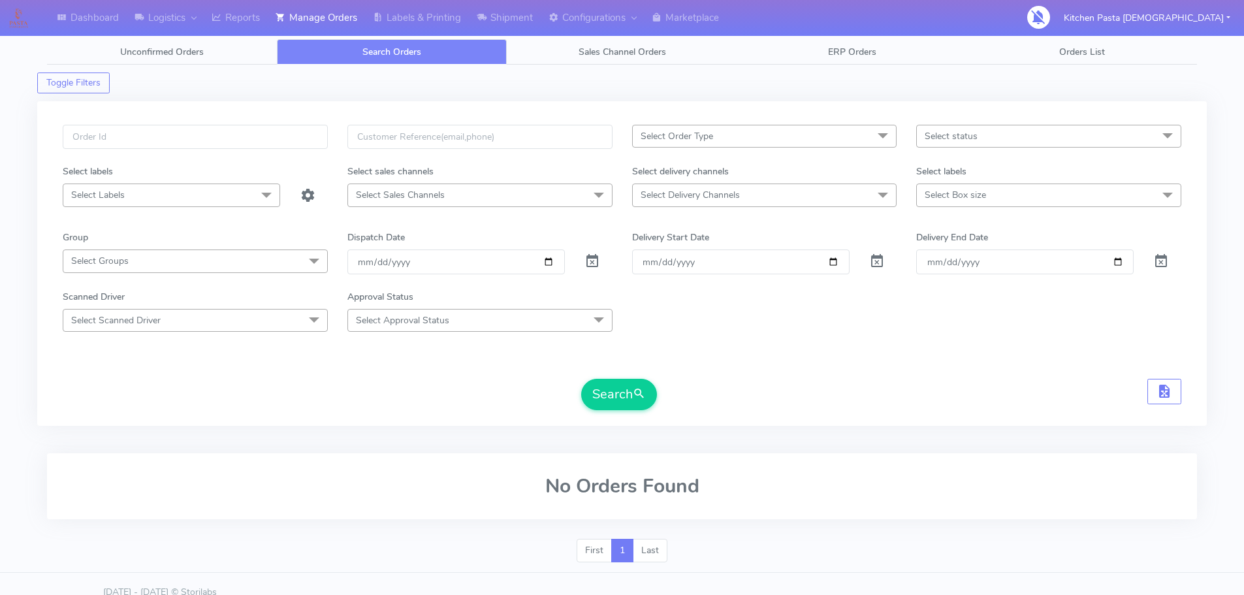
click at [1027, 135] on span "Select status" at bounding box center [1048, 136] width 265 height 23
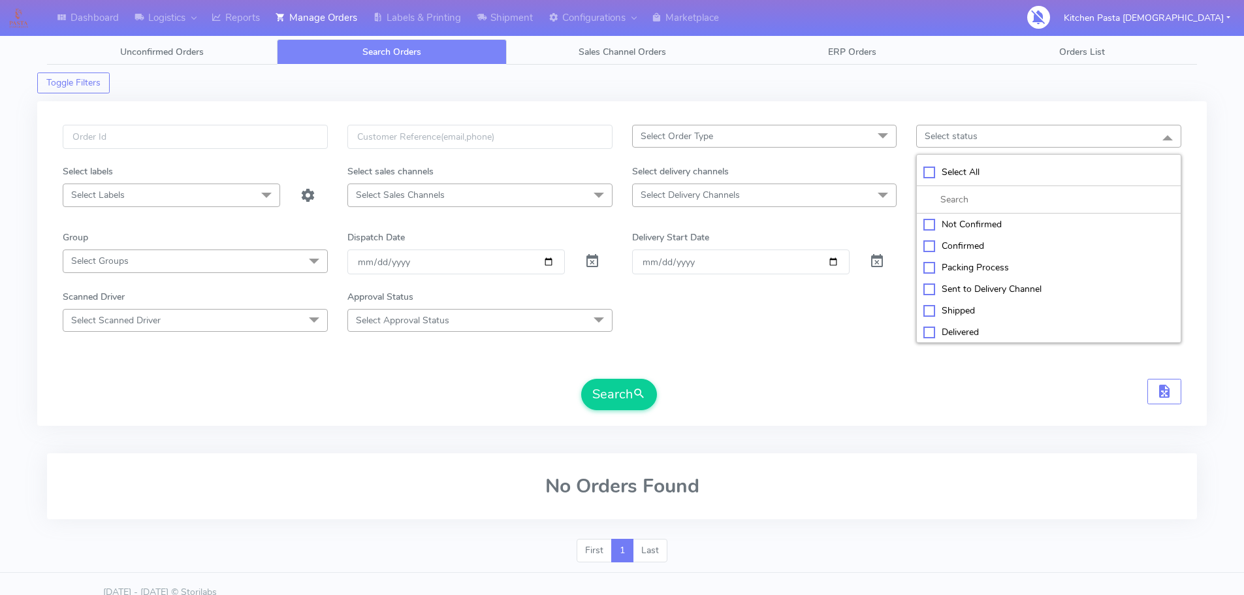
click at [839, 152] on div "Select Order Type Select All MEALS ATAVI One Off Pasta Club Gift Kit Event Unkn…" at bounding box center [764, 145] width 285 height 40
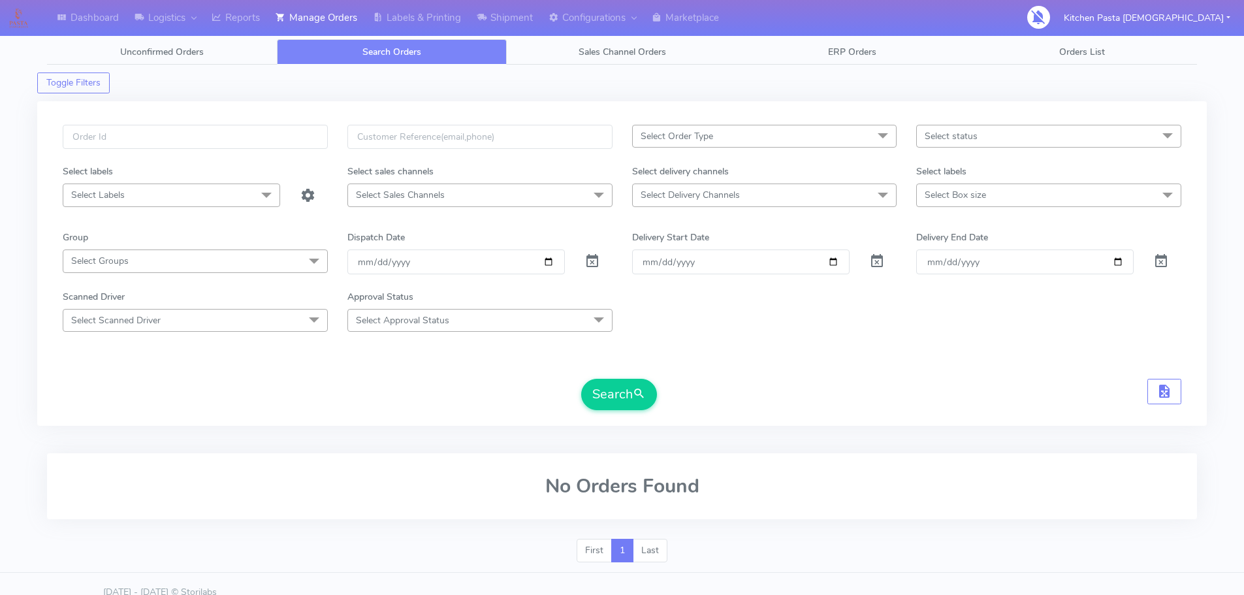
click at [831, 137] on span "Select Order Type" at bounding box center [764, 136] width 265 height 23
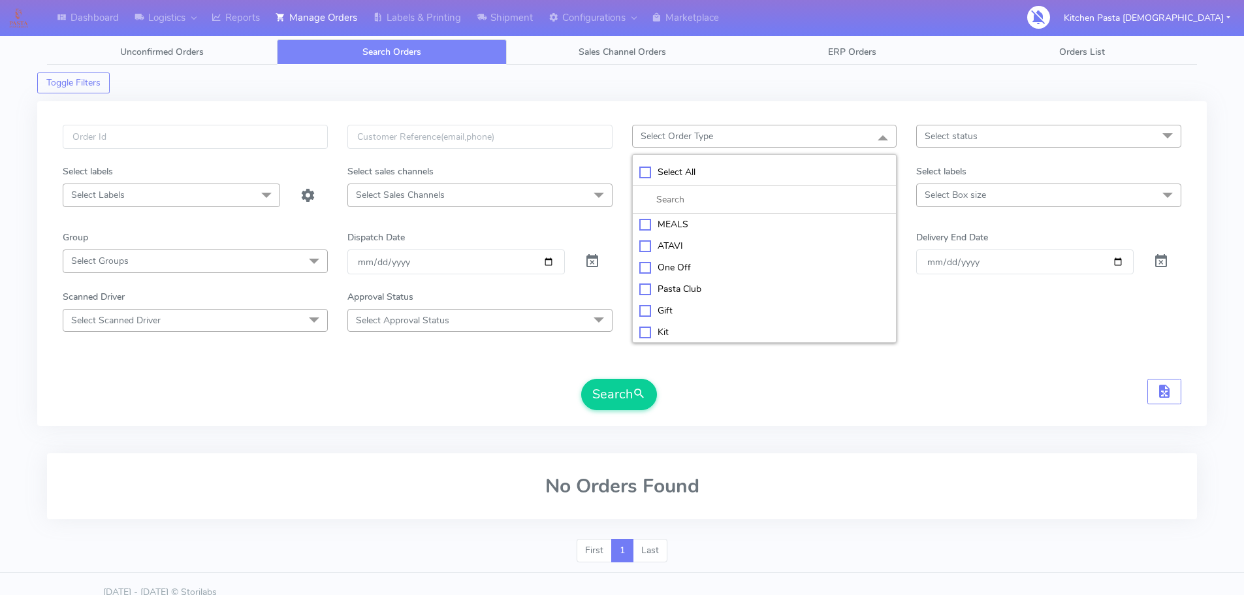
click at [691, 221] on div "MEALS" at bounding box center [764, 224] width 251 height 14
checkbox input "true"
click at [162, 204] on span "Select Labels" at bounding box center [171, 195] width 217 height 23
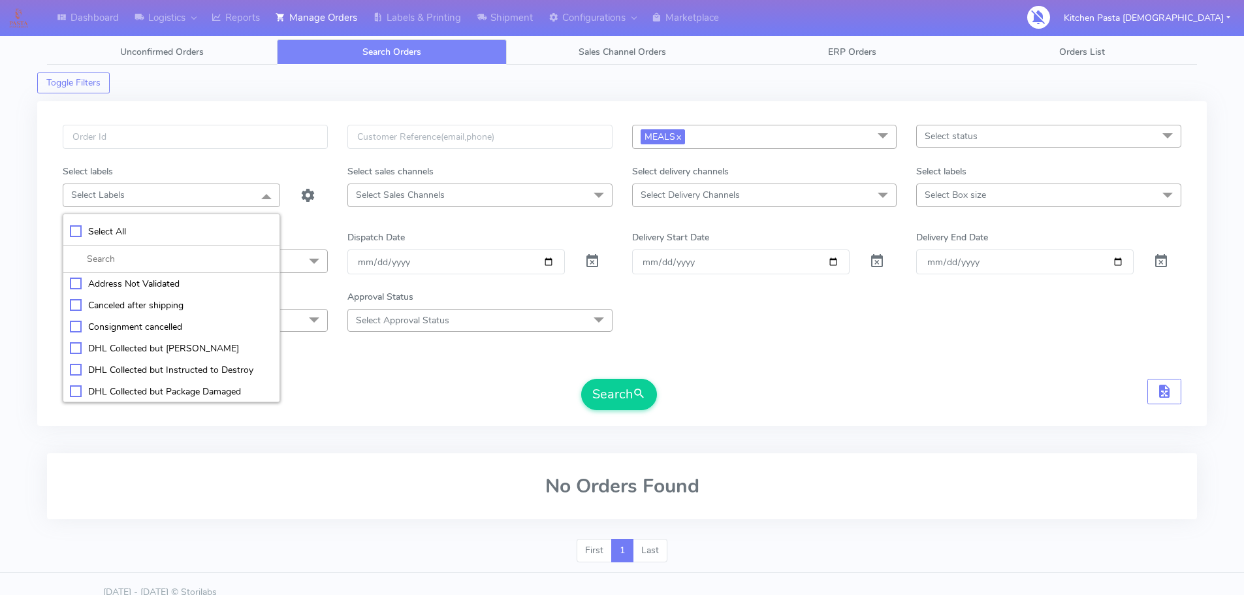
click at [510, 193] on span "Select Sales Channels" at bounding box center [479, 195] width 265 height 23
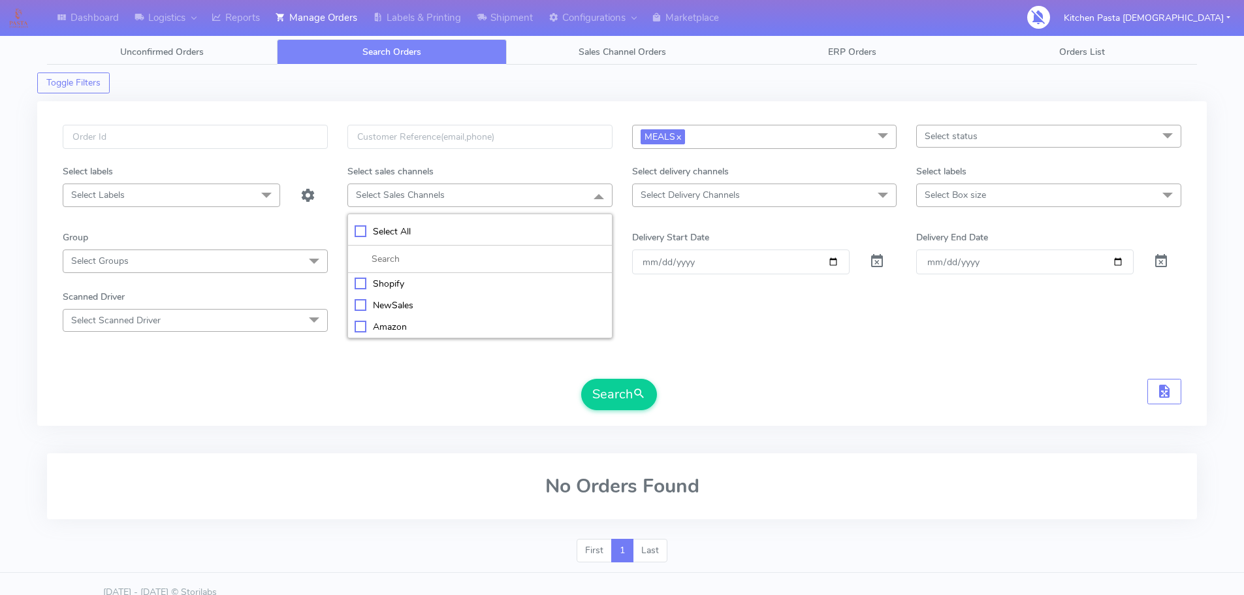
click at [788, 193] on span "Select Delivery Channels" at bounding box center [764, 195] width 265 height 23
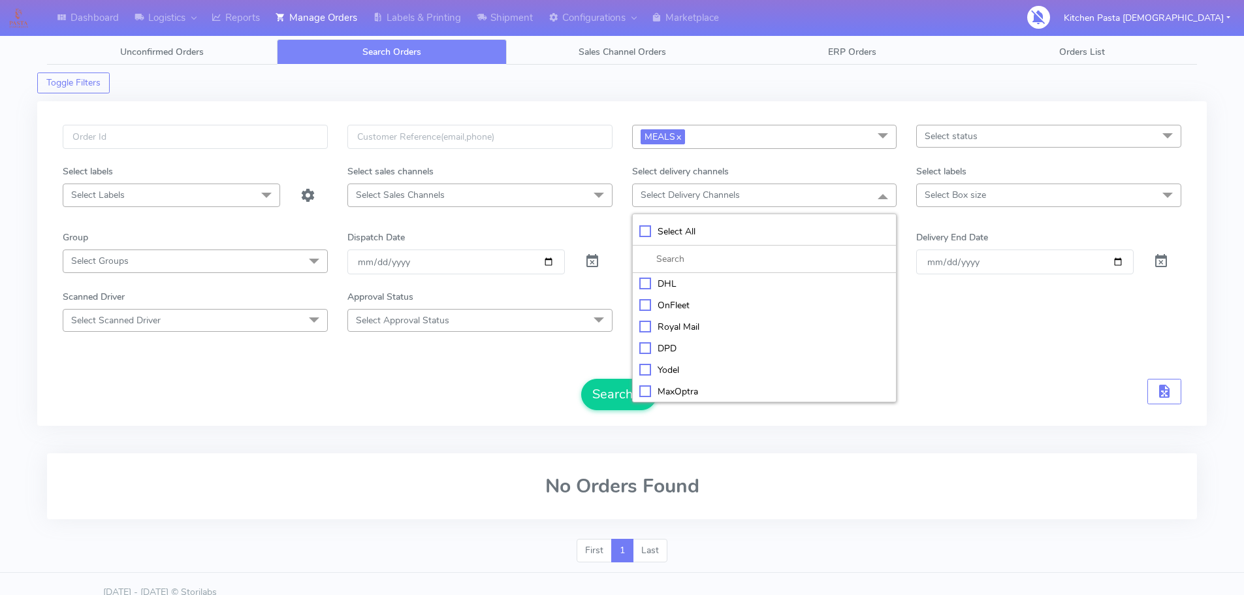
click at [657, 373] on div "Yodel" at bounding box center [764, 370] width 251 height 14
checkbox input "true"
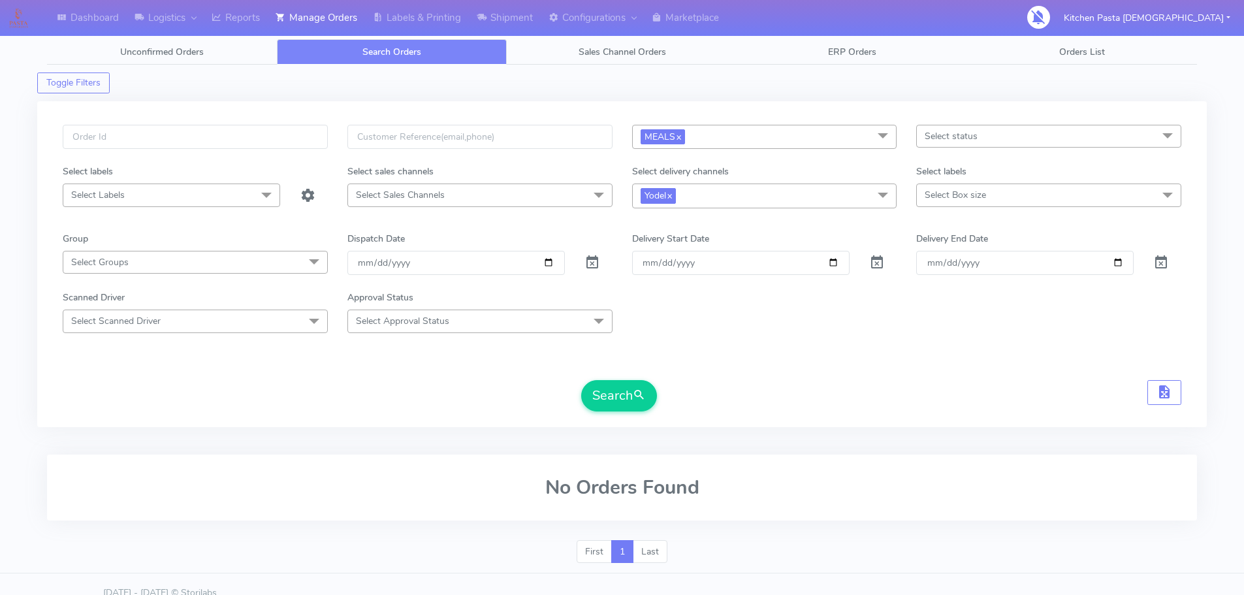
click at [986, 180] on div "Select labels" at bounding box center [1049, 174] width 285 height 19
click at [964, 191] on span "Select Box size" at bounding box center [955, 195] width 61 height 12
drag, startPoint x: 950, startPoint y: 368, endPoint x: 785, endPoint y: 375, distance: 165.4
click at [949, 370] on div "Mega" at bounding box center [1049, 370] width 251 height 14
checkbox input "true"
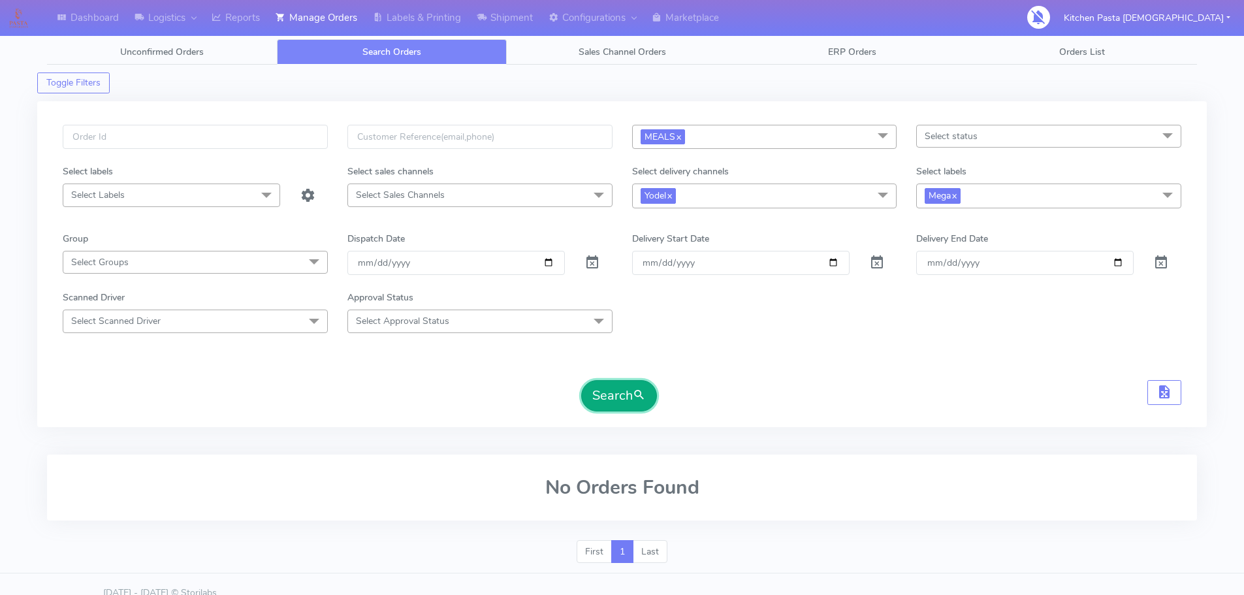
click at [621, 392] on button "Search" at bounding box center [619, 395] width 76 height 31
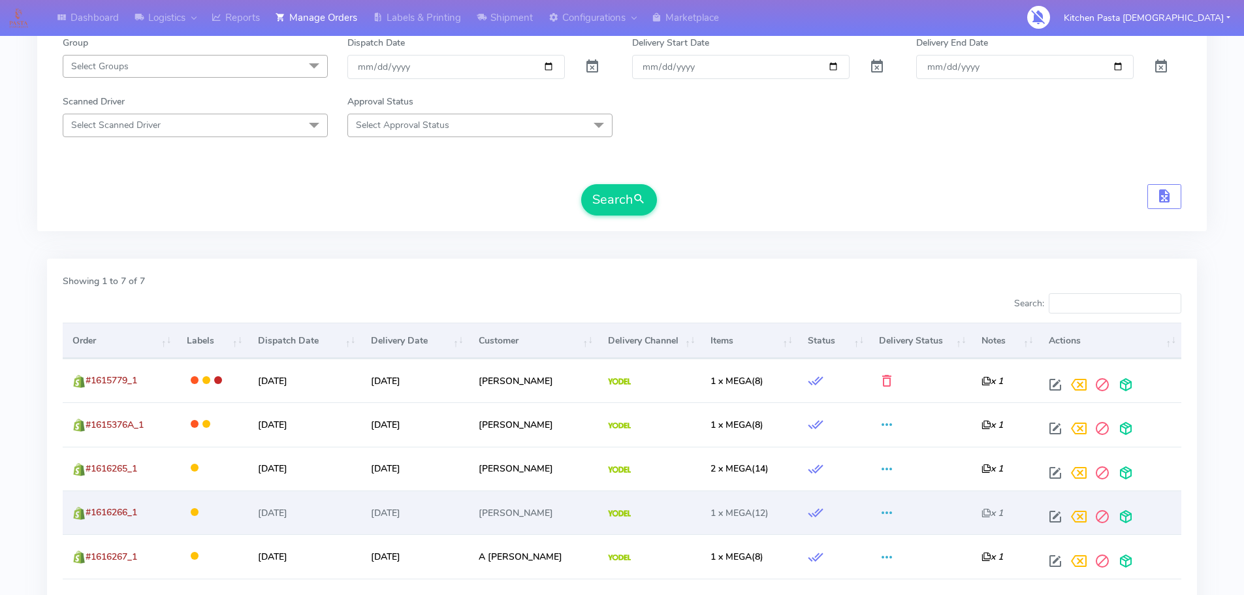
scroll to position [327, 0]
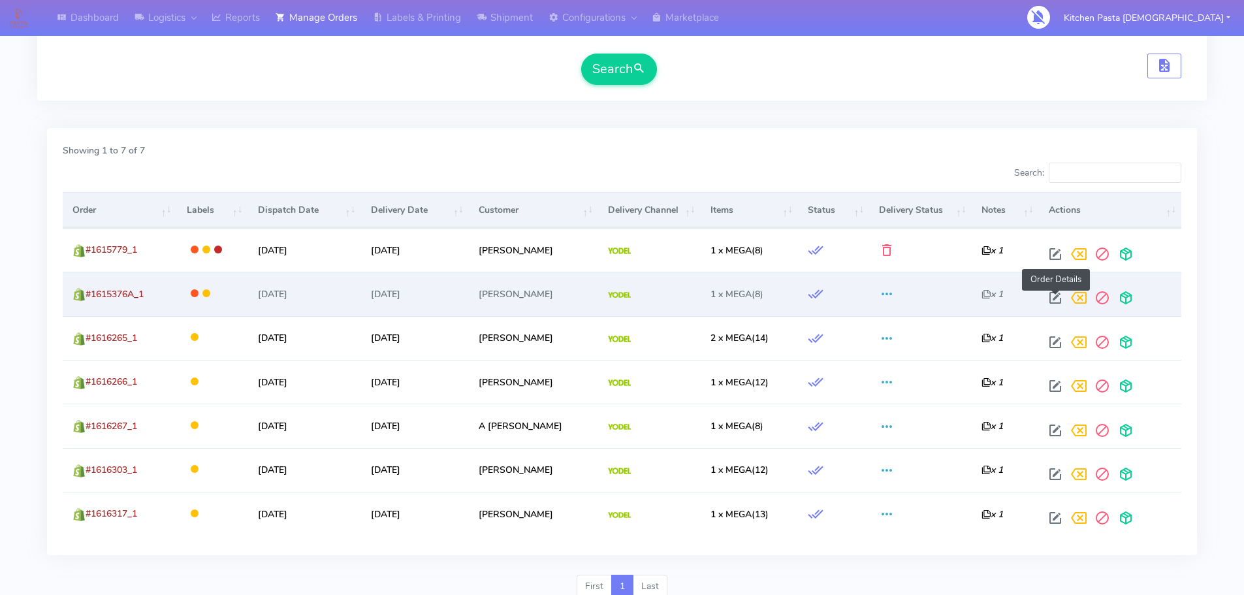
click at [1056, 298] on span at bounding box center [1056, 301] width 24 height 12
select select "5"
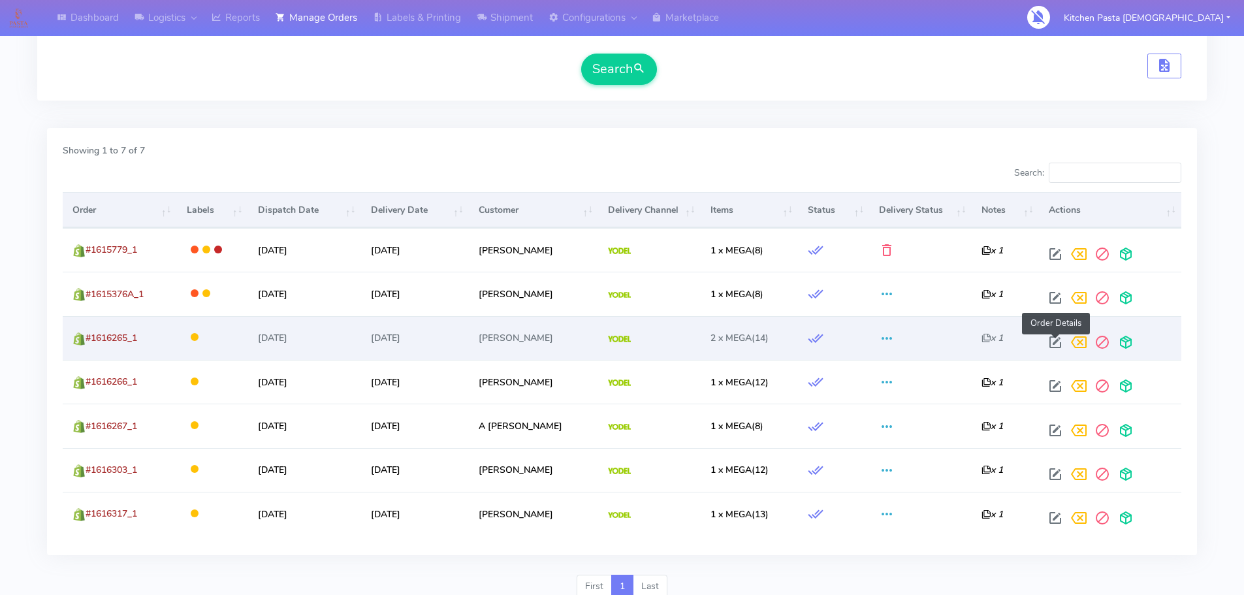
click at [1056, 342] on span at bounding box center [1056, 345] width 24 height 12
select select "5"
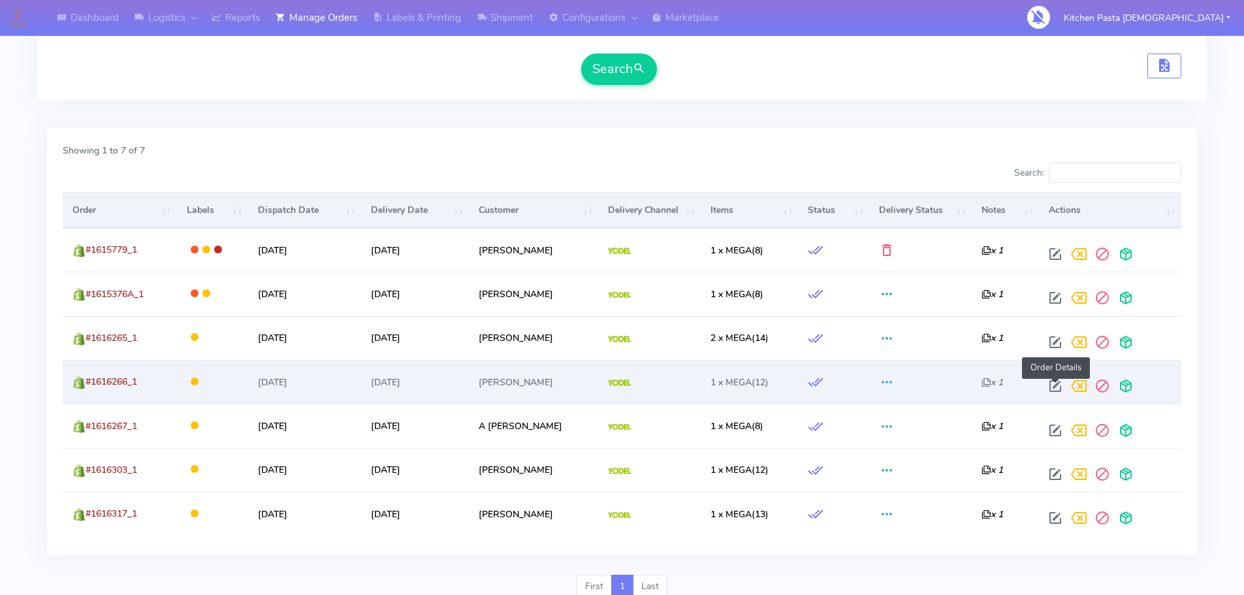
click at [1052, 385] on span at bounding box center [1056, 389] width 24 height 12
select select "5"
